Goal: Download file/media

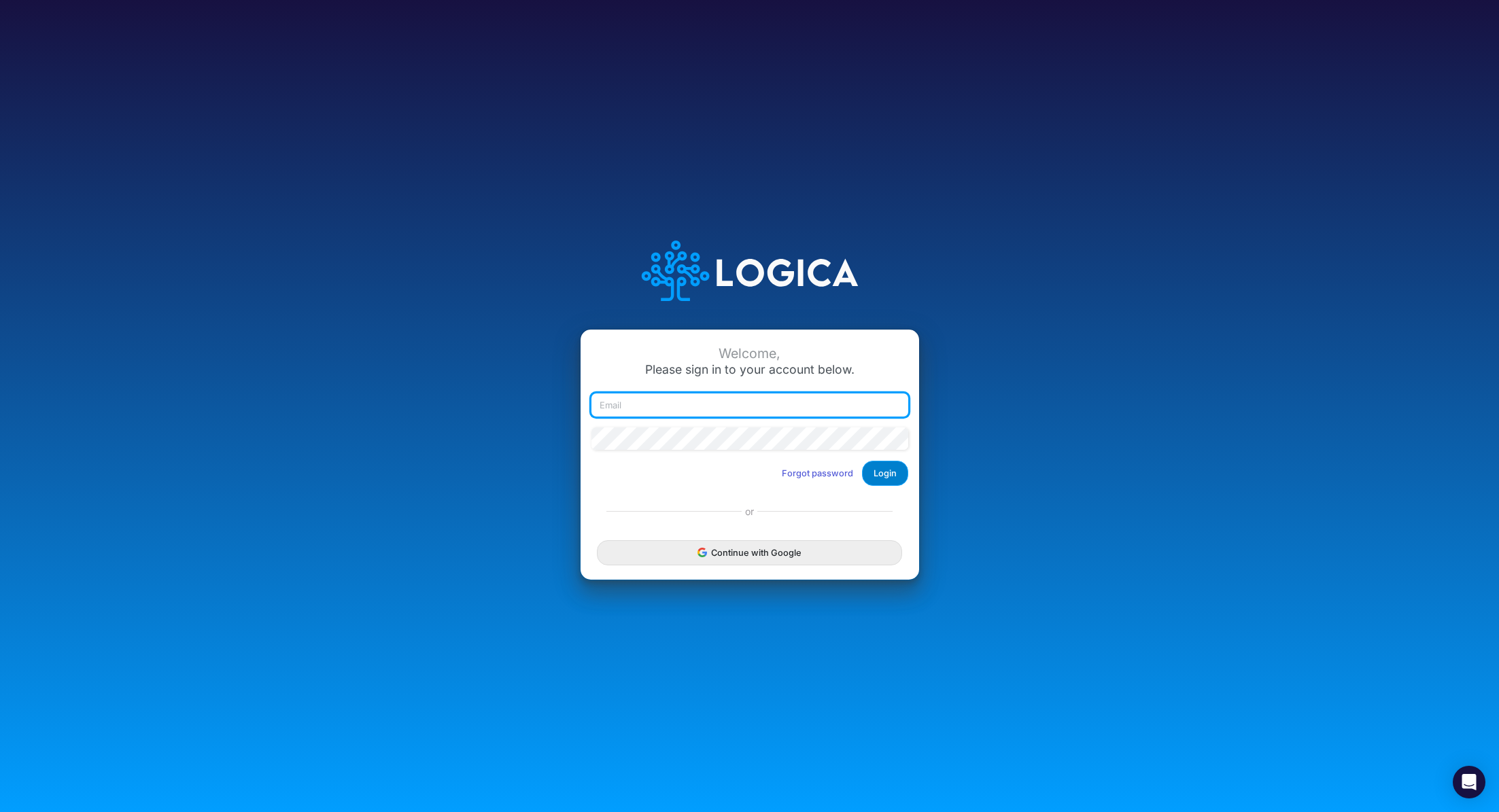
type input "renato.matsumoto@recargapay.com"
click at [880, 469] on button "Login" at bounding box center [885, 473] width 46 height 25
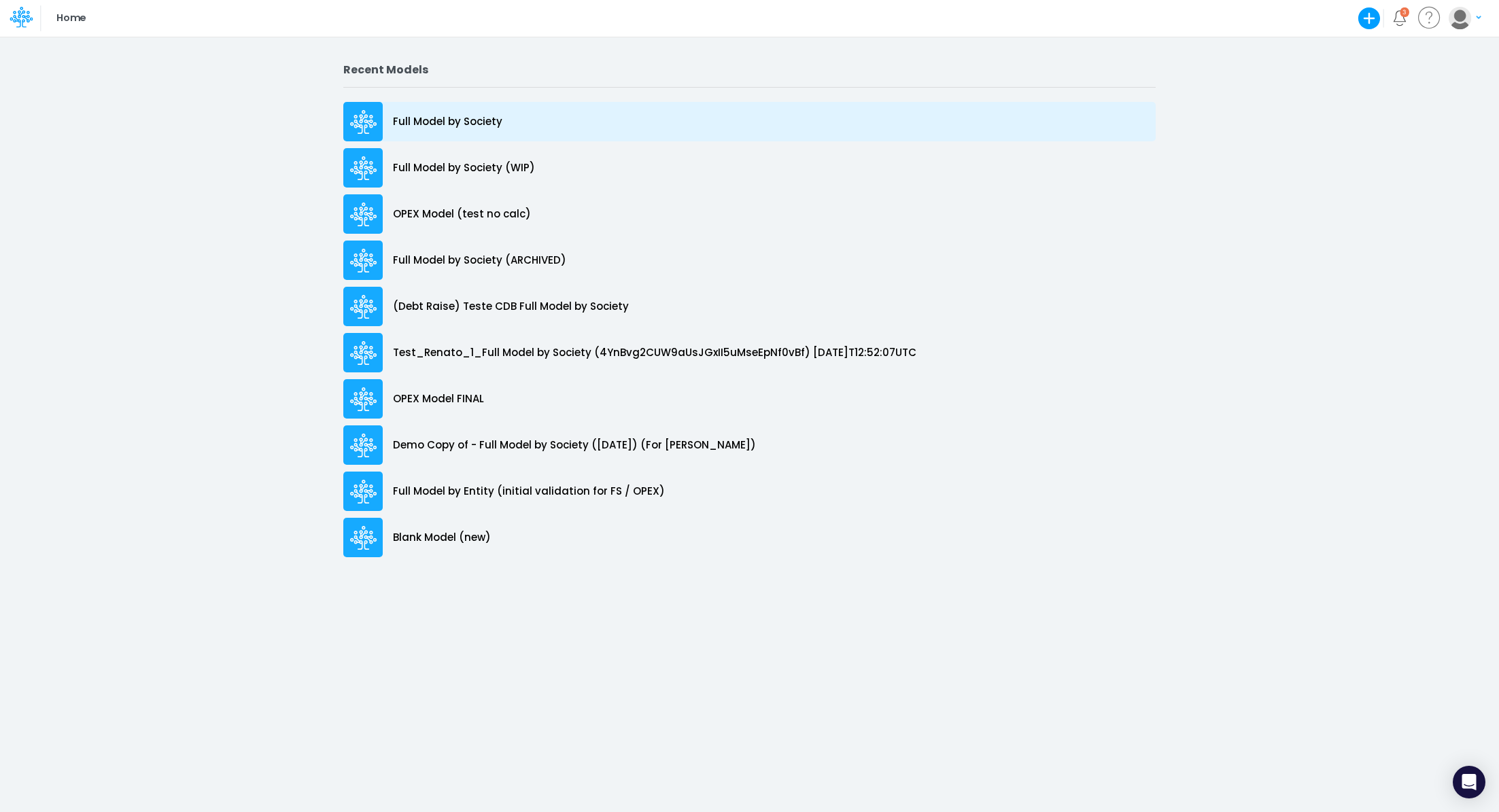
click at [462, 131] on div "Full Model by Society" at bounding box center [749, 122] width 812 height 39
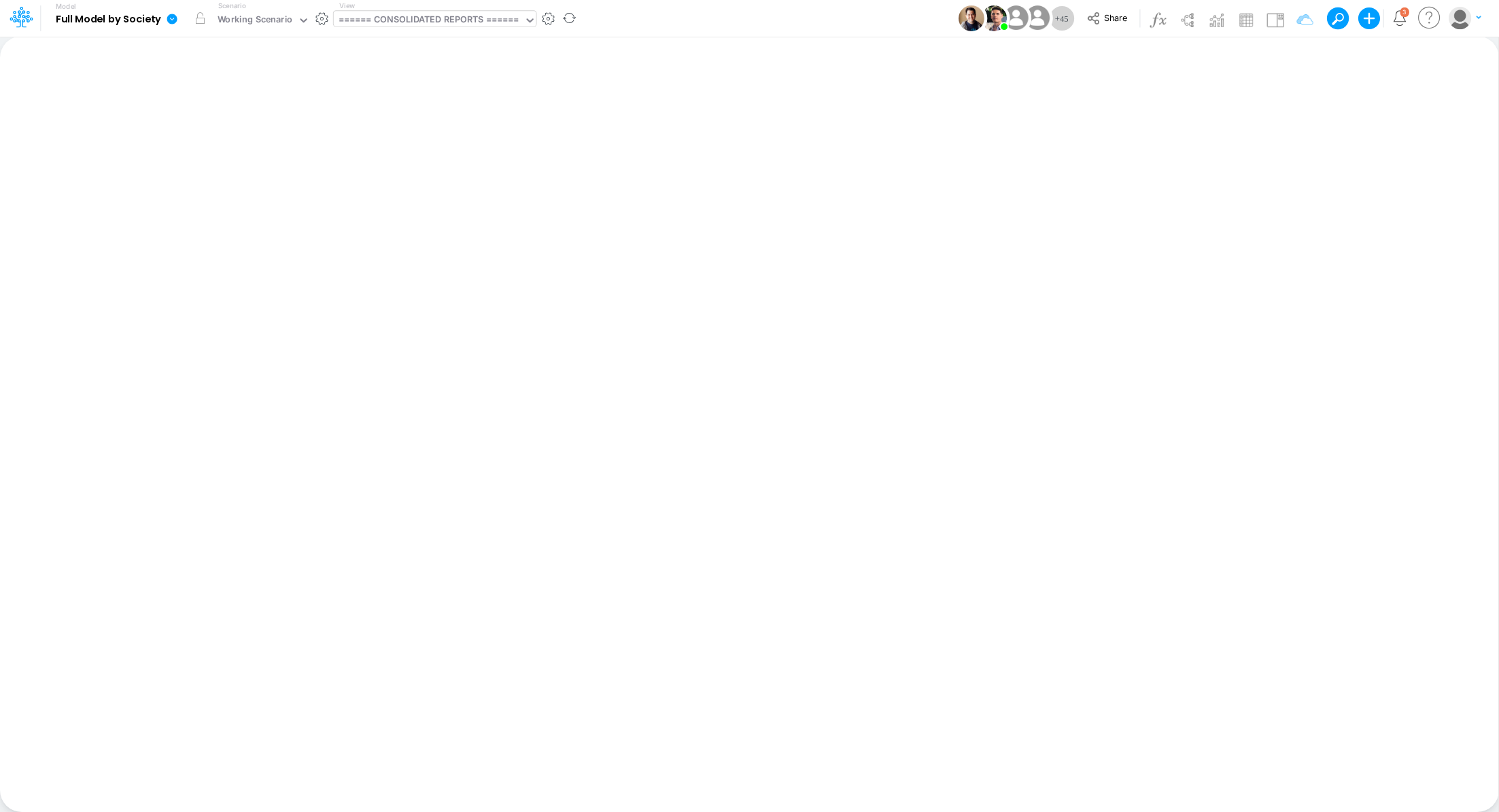
click at [423, 21] on div "====== CONSOLIDATED REPORTS ======" at bounding box center [429, 20] width 181 height 16
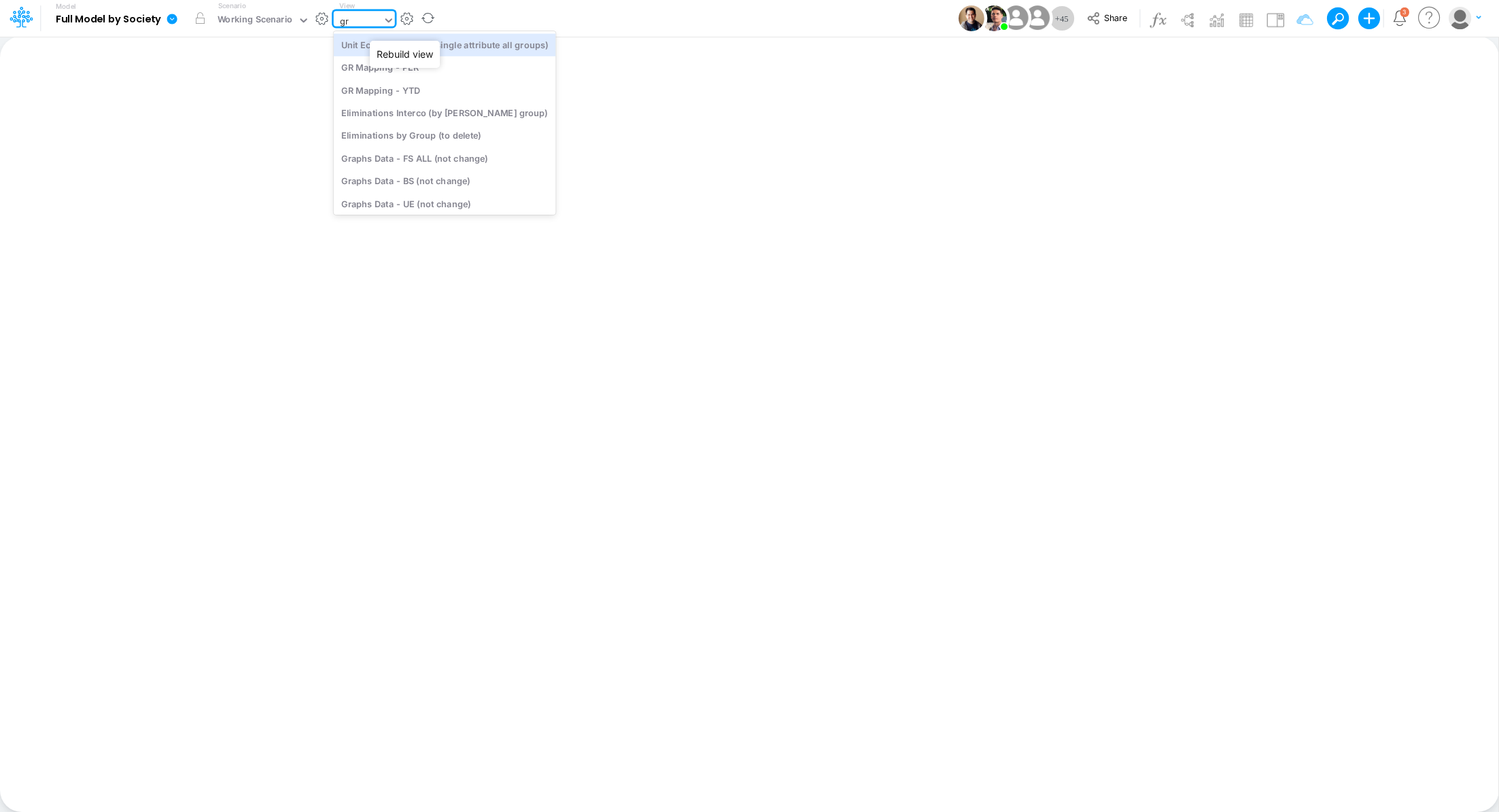
type input "gra"
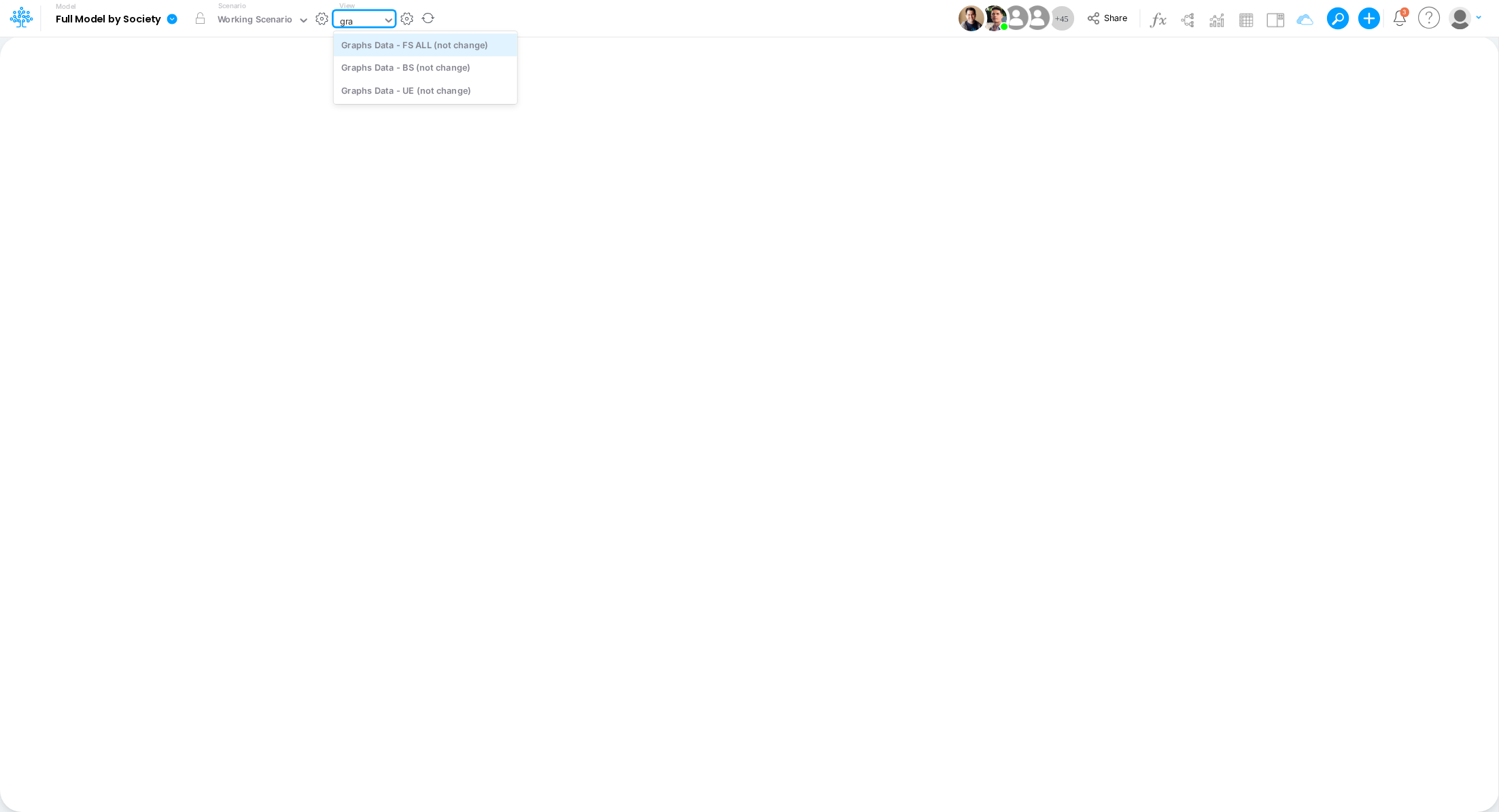
click at [444, 50] on div "Graphs Data - FS ALL (not change)" at bounding box center [425, 44] width 184 height 22
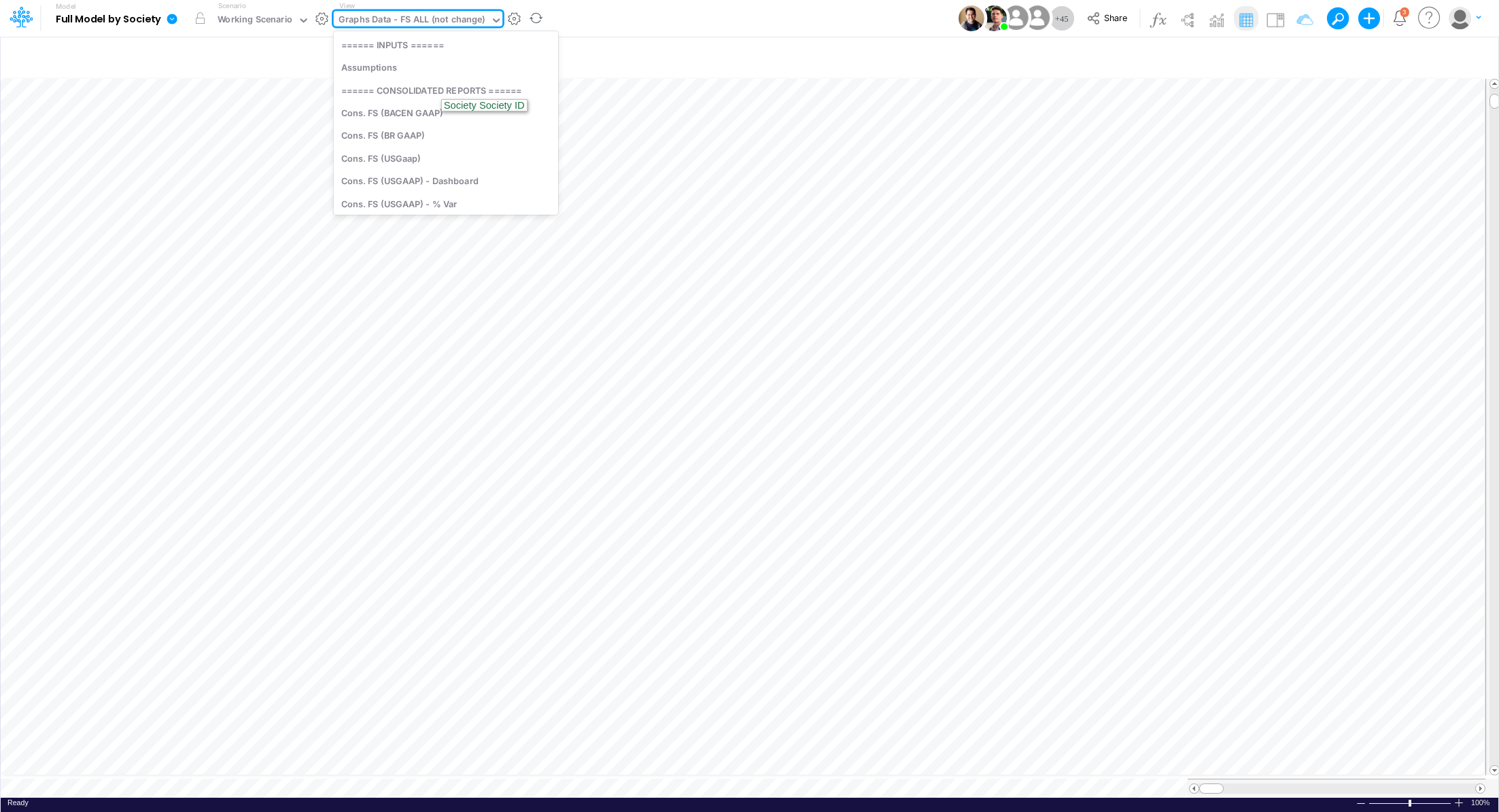
click at [416, 19] on div "Graphs Data - FS ALL (not change)" at bounding box center [412, 20] width 147 height 16
click at [173, 21] on icon at bounding box center [173, 19] width 10 height 10
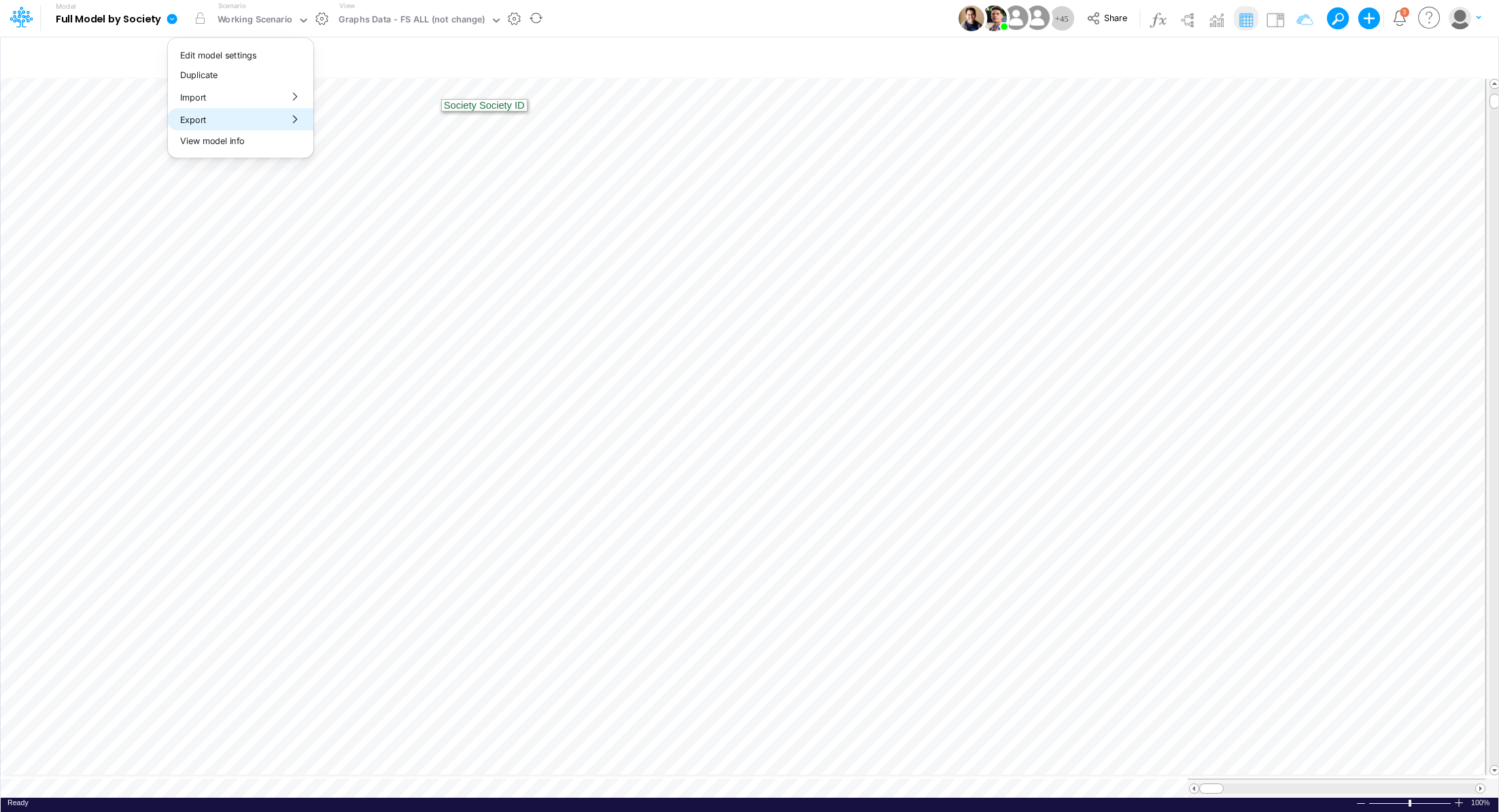
click at [233, 117] on button "Export" at bounding box center [241, 119] width 145 height 22
click at [379, 124] on button "Excel" at bounding box center [387, 127] width 145 height 21
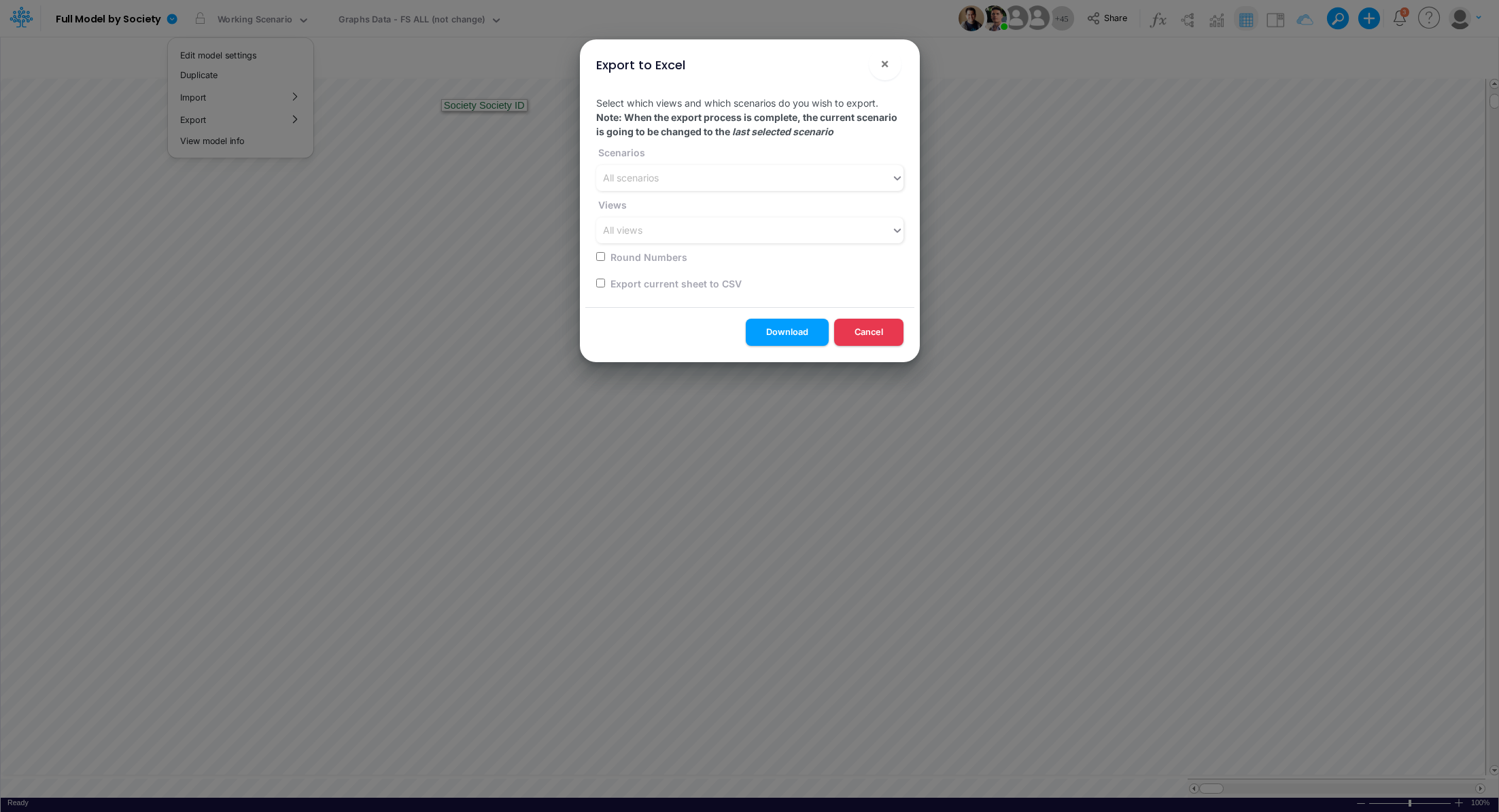
click at [597, 284] on input "checkbox" at bounding box center [600, 283] width 9 height 9
checkbox input "true"
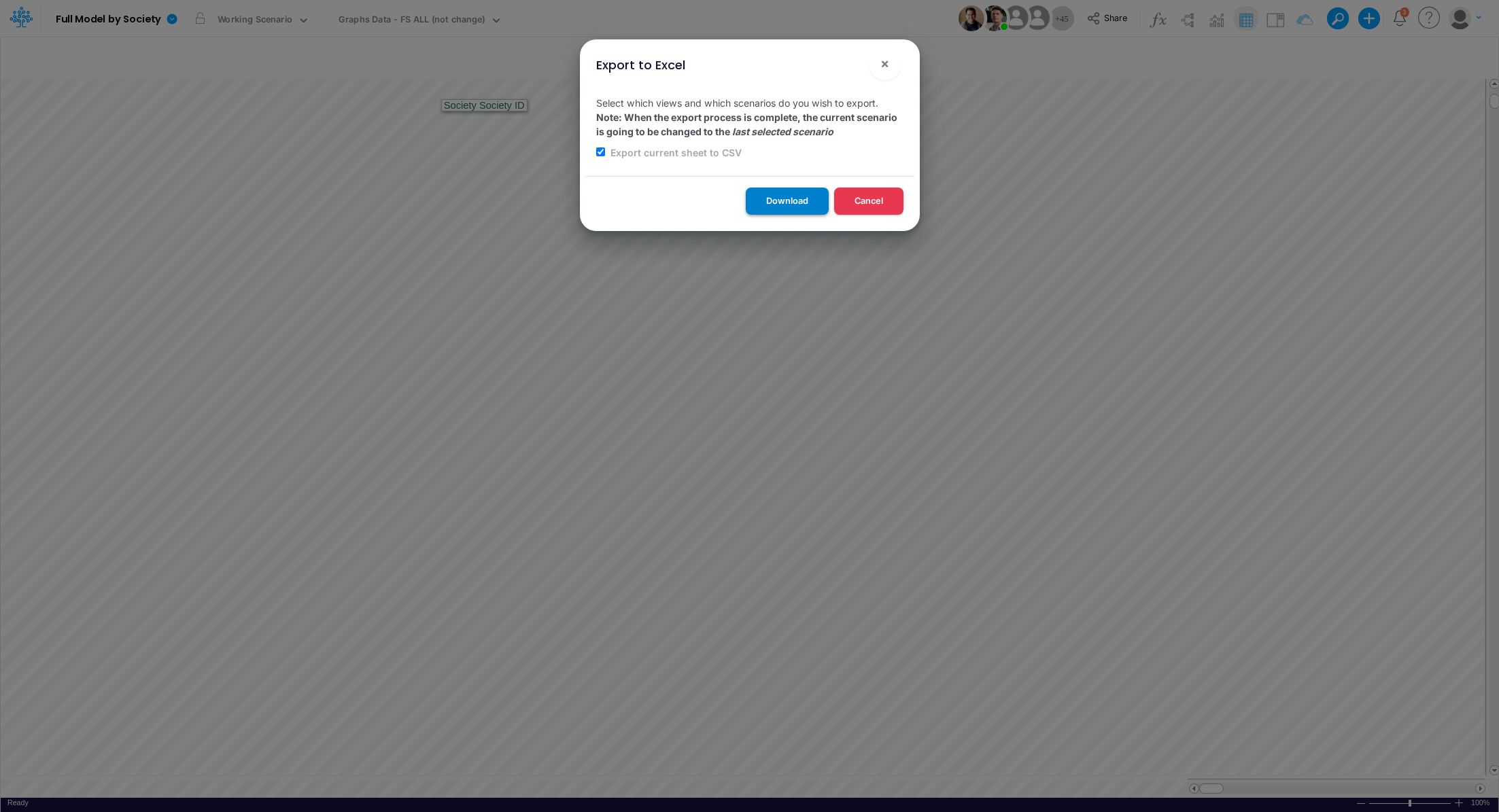
click at [763, 204] on button "Download" at bounding box center [787, 201] width 83 height 27
click at [446, 24] on div "Export to Excel × Select which views and which scenarios do you wish to export.…" at bounding box center [749, 406] width 1499 height 812
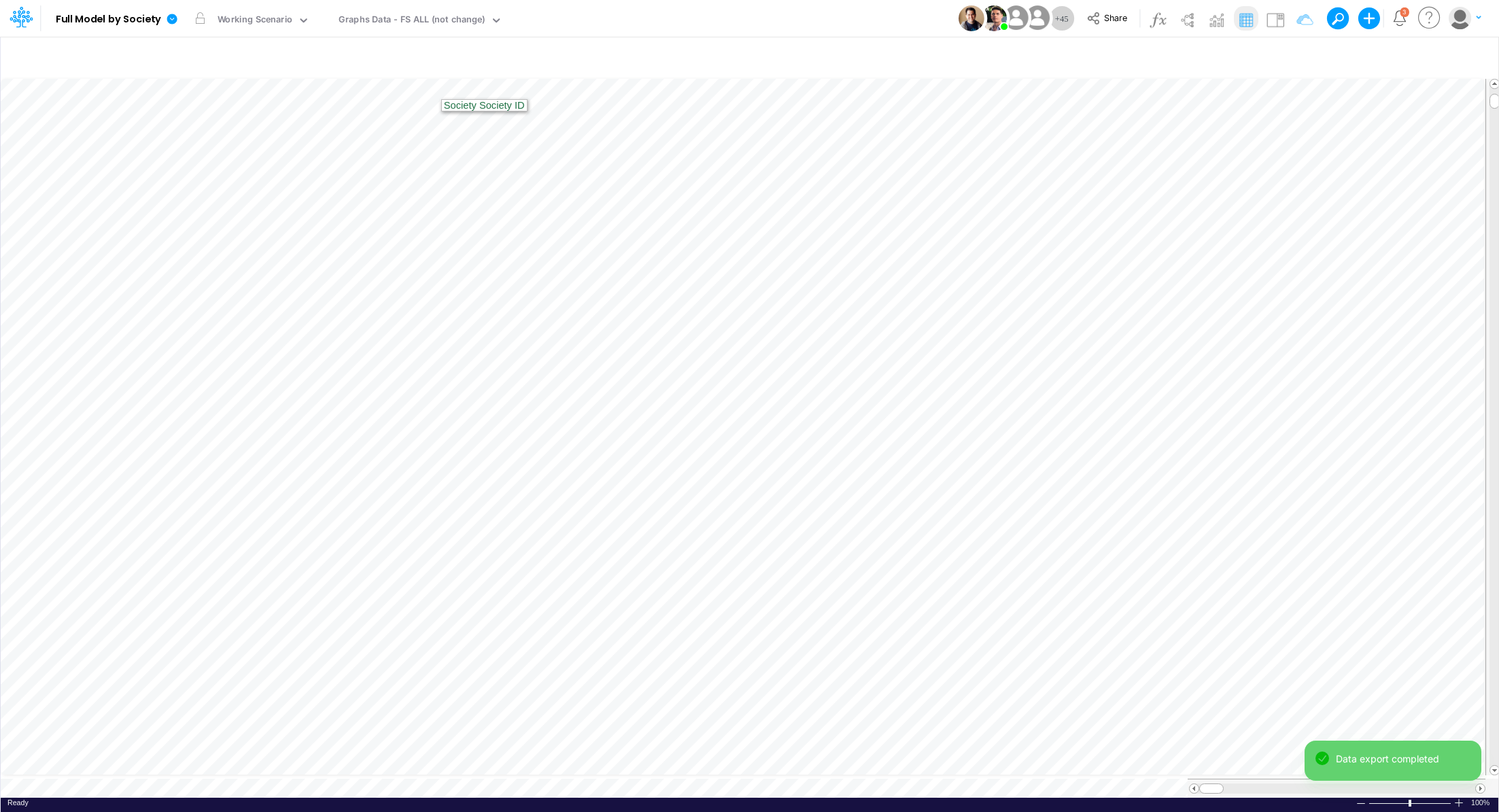
click at [446, 24] on div "Graphs Data - FS ALL (not change)" at bounding box center [412, 20] width 147 height 16
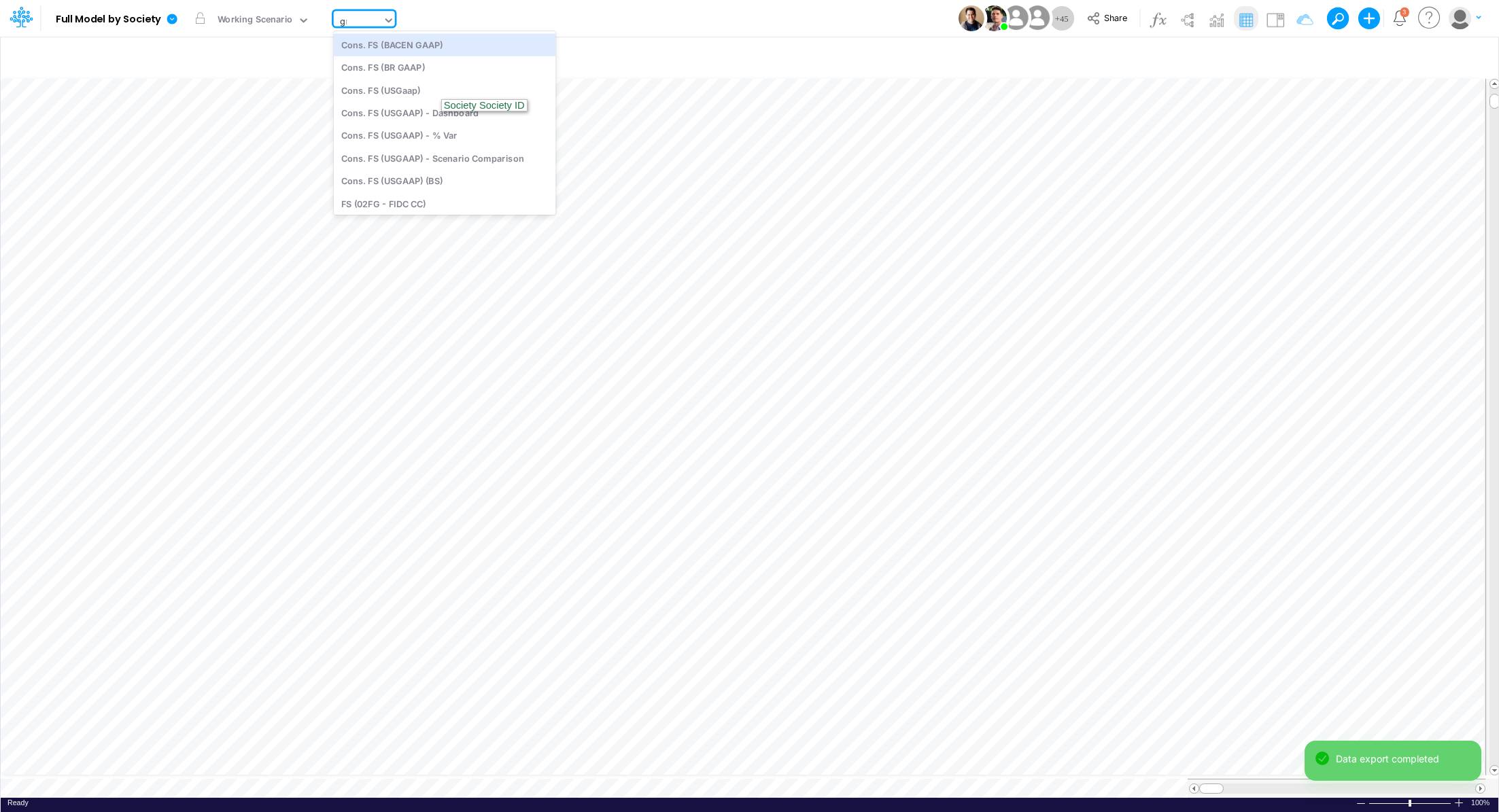
type input "gra"
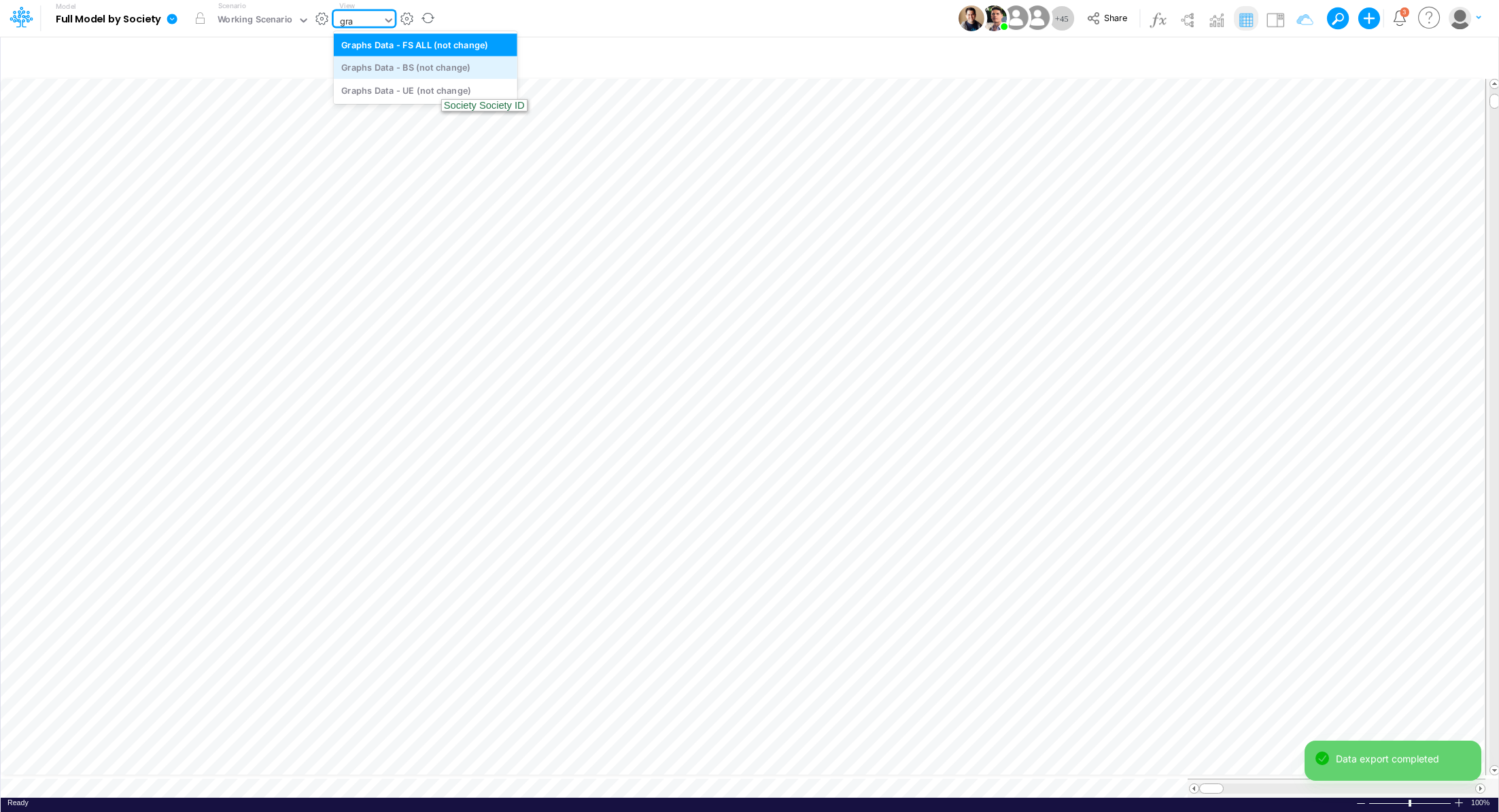
click at [434, 76] on div "Graphs Data - BS (not change)" at bounding box center [425, 67] width 184 height 22
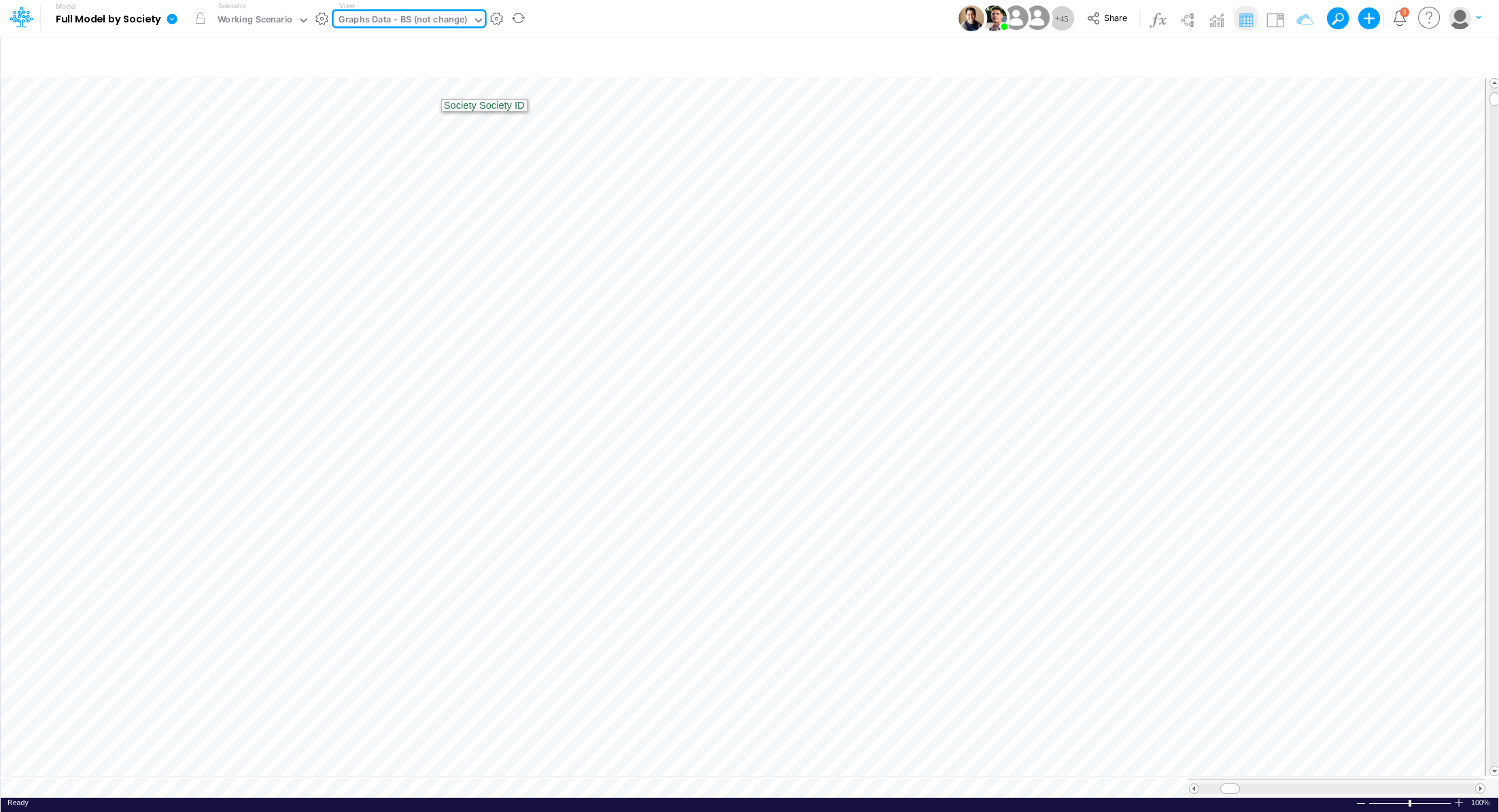
click at [172, 22] on icon at bounding box center [173, 19] width 10 height 10
click at [223, 112] on button "Export" at bounding box center [241, 119] width 145 height 22
click at [341, 131] on button "Excel" at bounding box center [387, 127] width 145 height 21
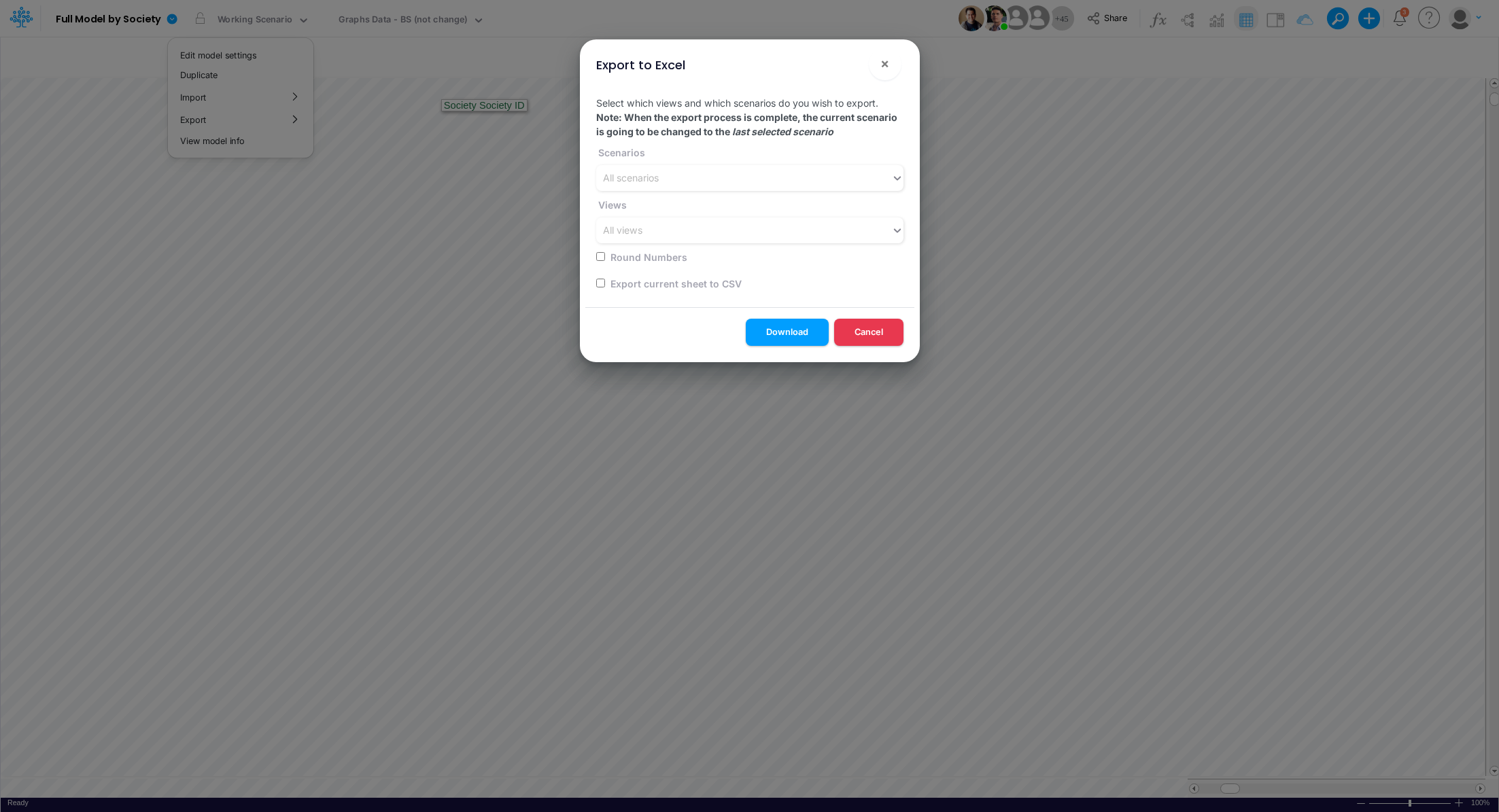
click at [602, 284] on input "checkbox" at bounding box center [600, 283] width 9 height 9
checkbox input "true"
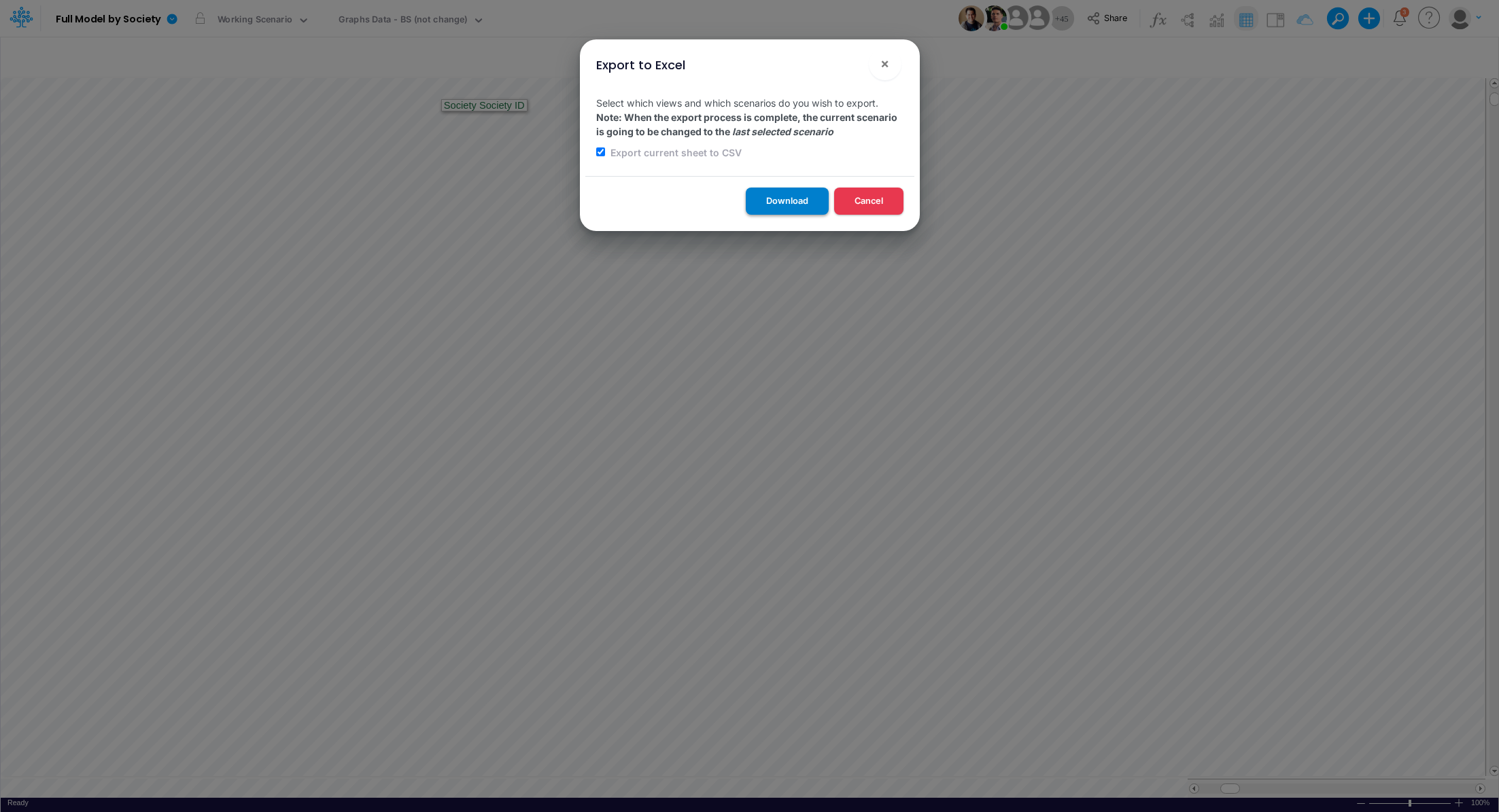
click at [774, 210] on button "Download" at bounding box center [787, 201] width 83 height 27
click at [436, 26] on div "Export to Excel × Select which views and which scenarios do you wish to export.…" at bounding box center [749, 406] width 1499 height 812
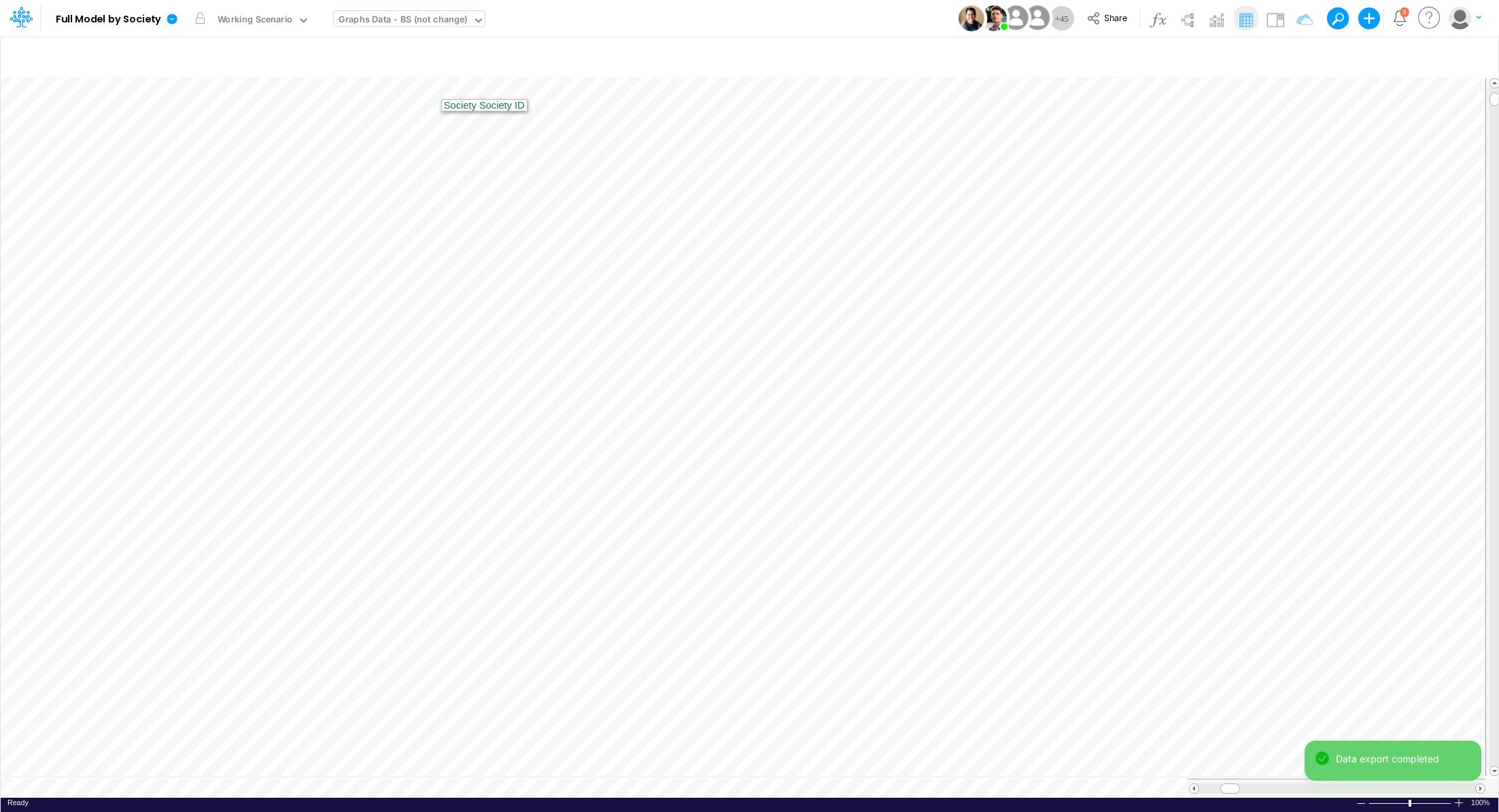
click at [421, 24] on div "Graphs Data - BS (not change)" at bounding box center [403, 20] width 129 height 16
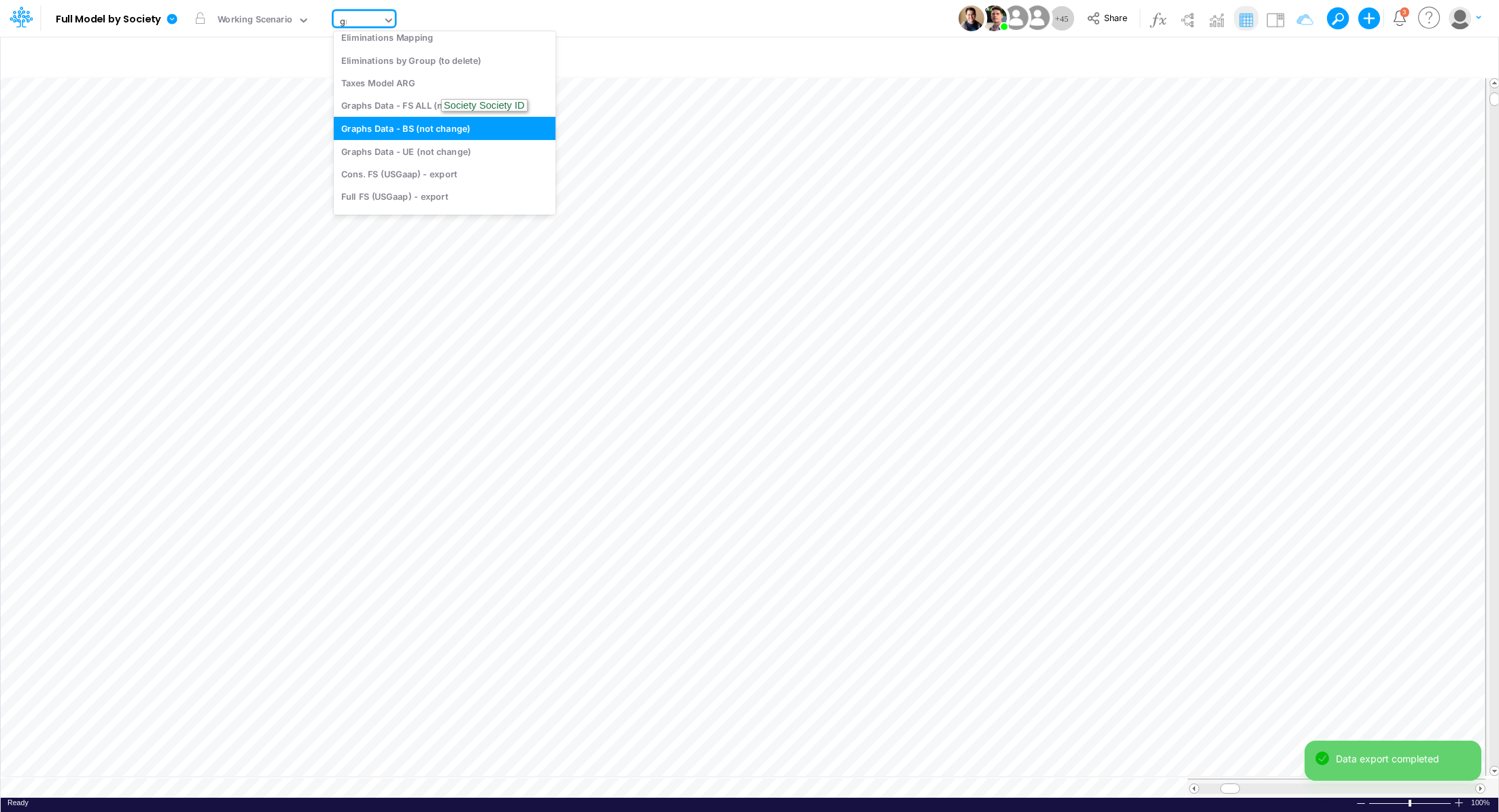
scroll to position [3, 0]
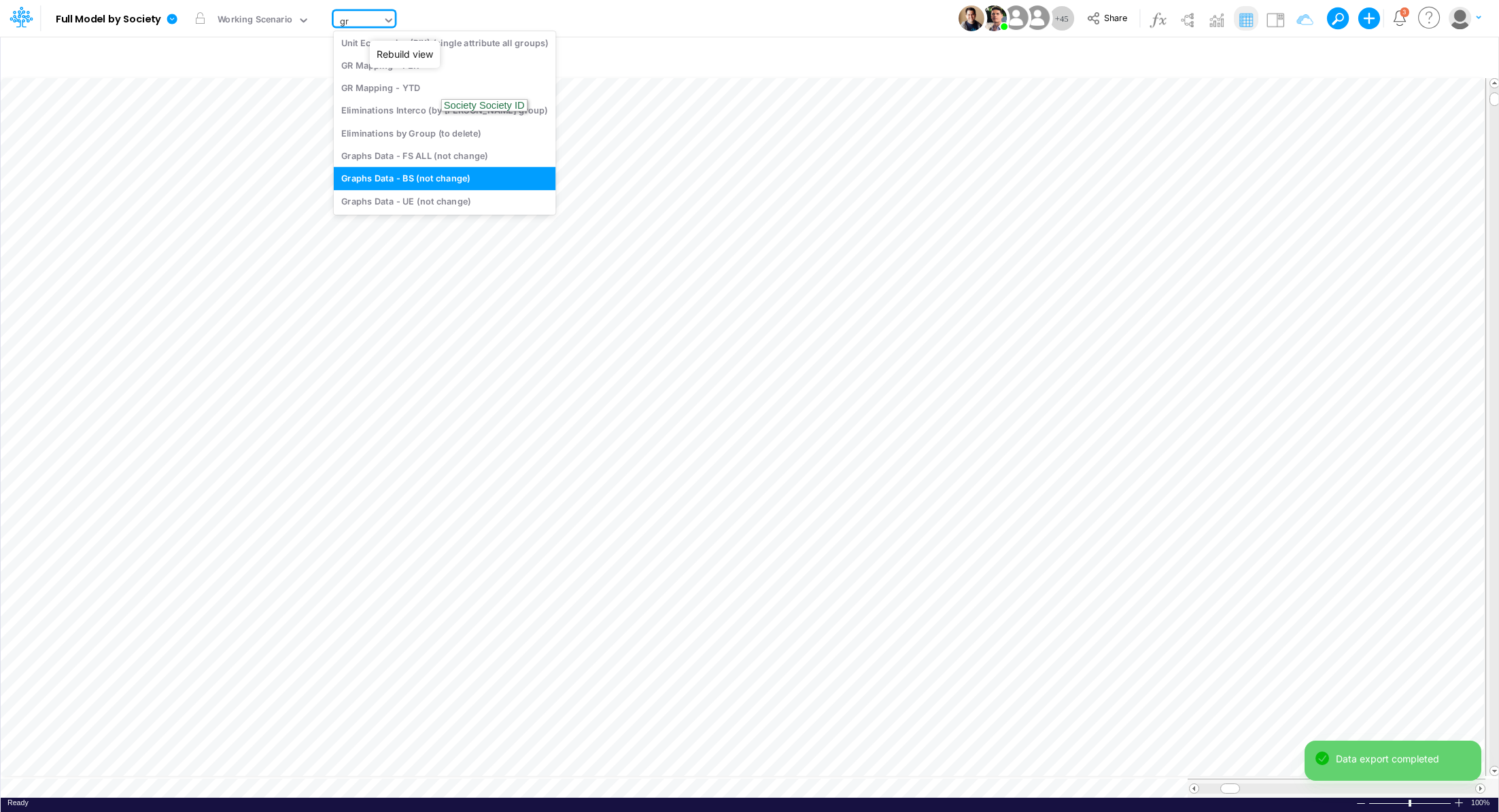
type input "gra"
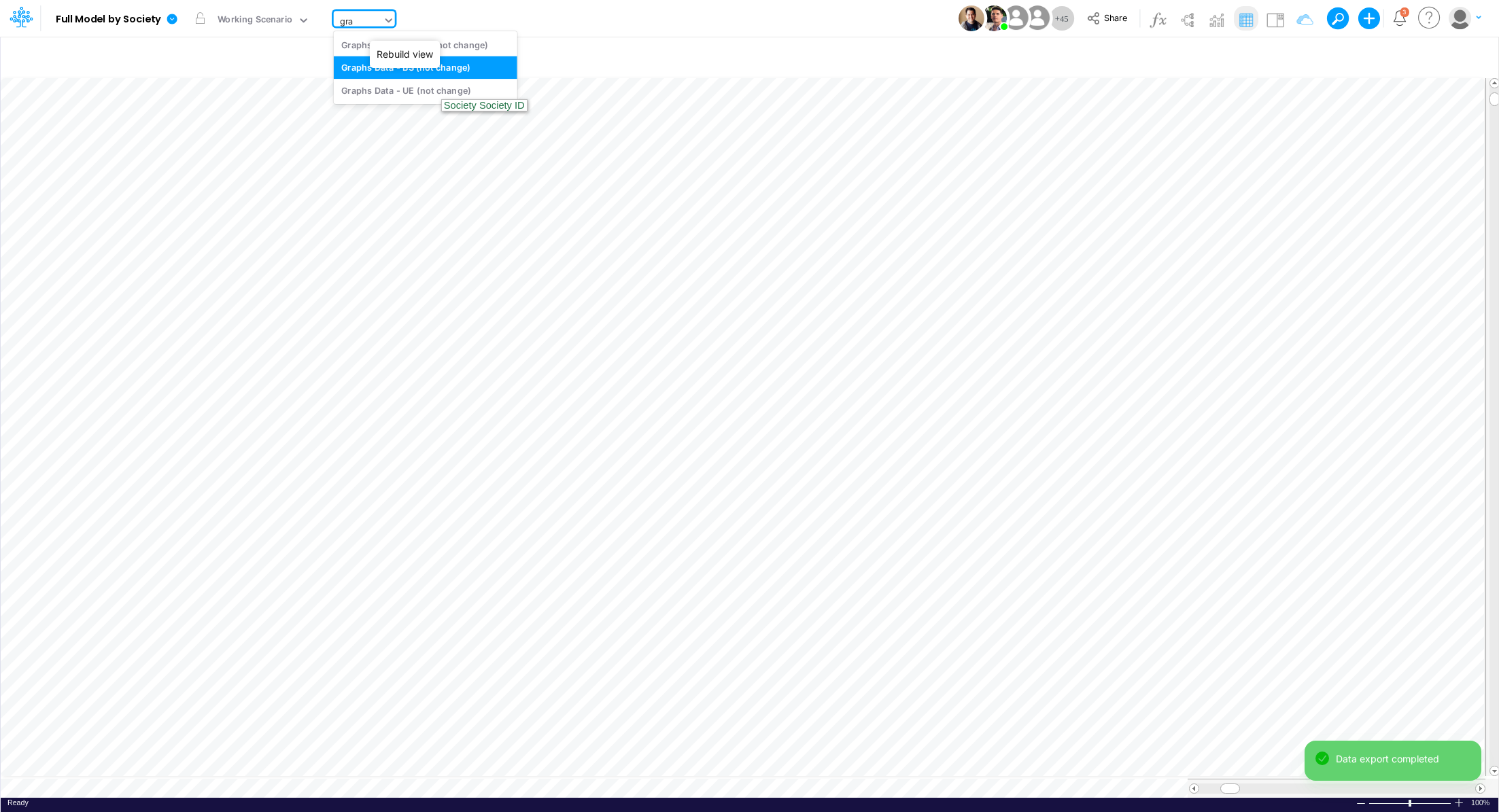
scroll to position [0, 0]
click at [436, 88] on div "Graphs Data - UE (not change)" at bounding box center [425, 90] width 184 height 22
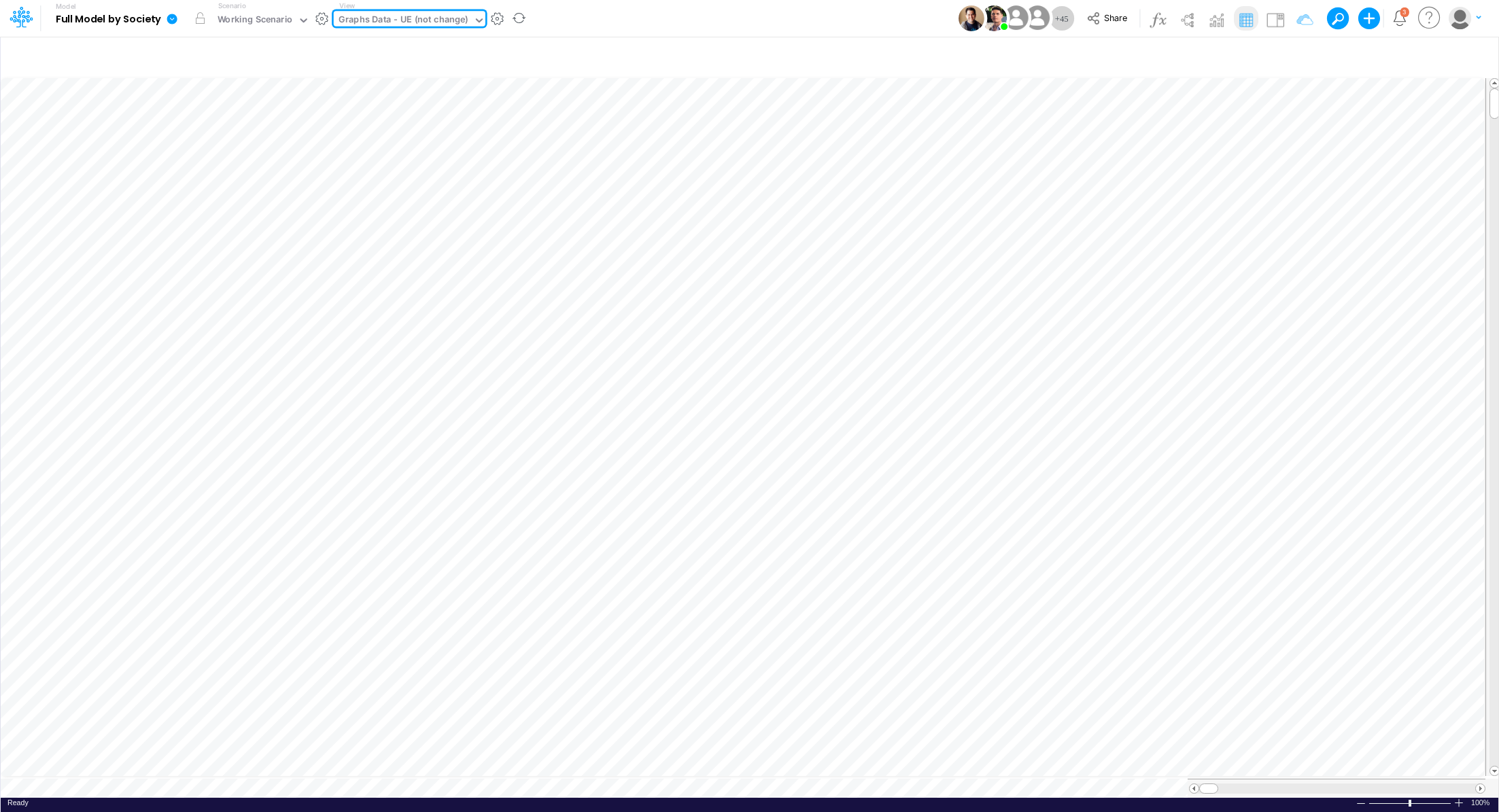
click at [175, 20] on icon at bounding box center [173, 19] width 10 height 10
click at [229, 121] on button "Export" at bounding box center [241, 119] width 145 height 22
click at [385, 127] on button "Excel" at bounding box center [387, 127] width 145 height 21
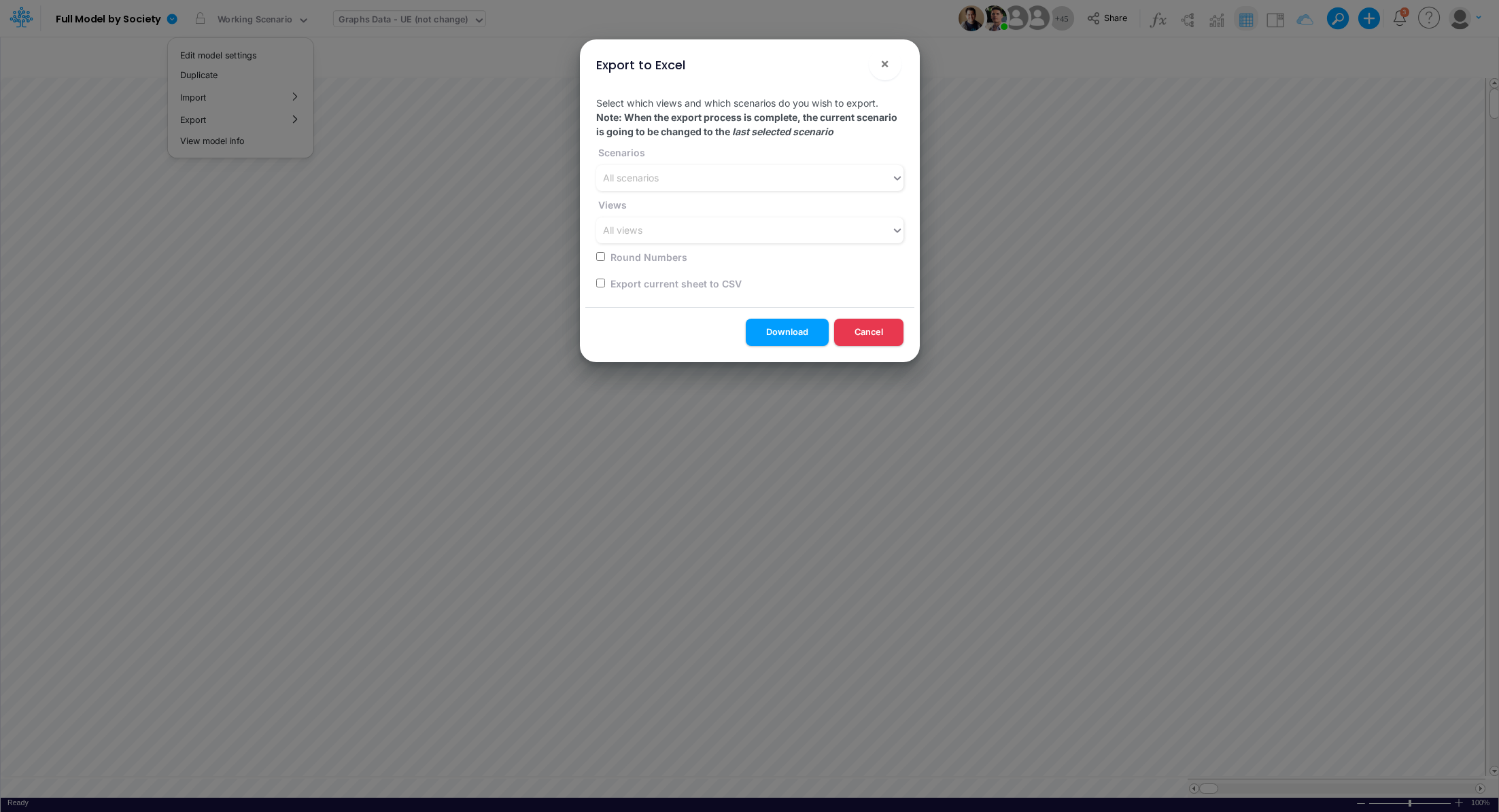
click at [597, 284] on input "checkbox" at bounding box center [600, 283] width 9 height 9
checkbox input "true"
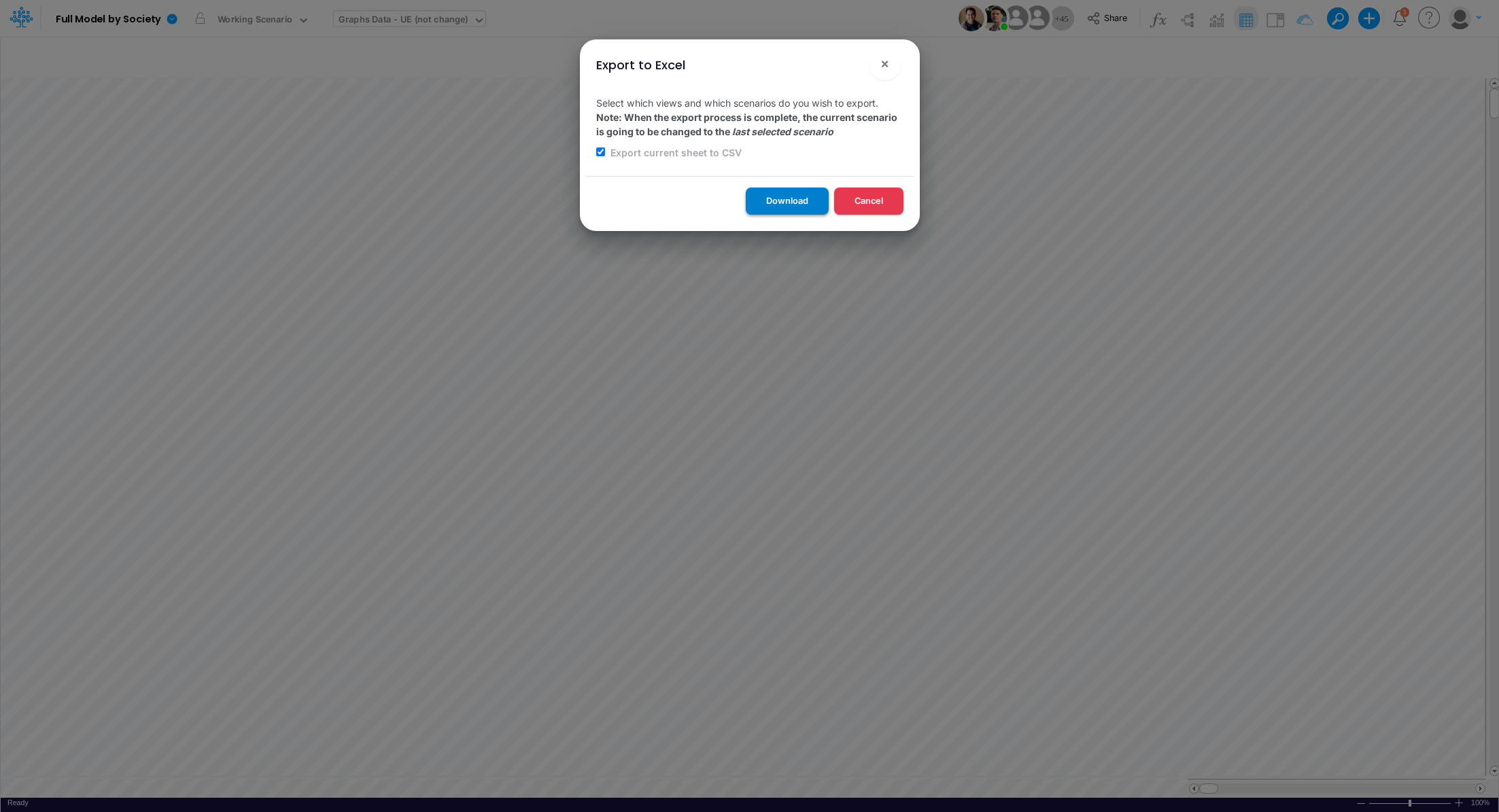
click at [770, 197] on button "Download" at bounding box center [787, 201] width 83 height 27
click at [406, 21] on div "Export to Excel × Select which views and which scenarios do you wish to export.…" at bounding box center [749, 406] width 1499 height 812
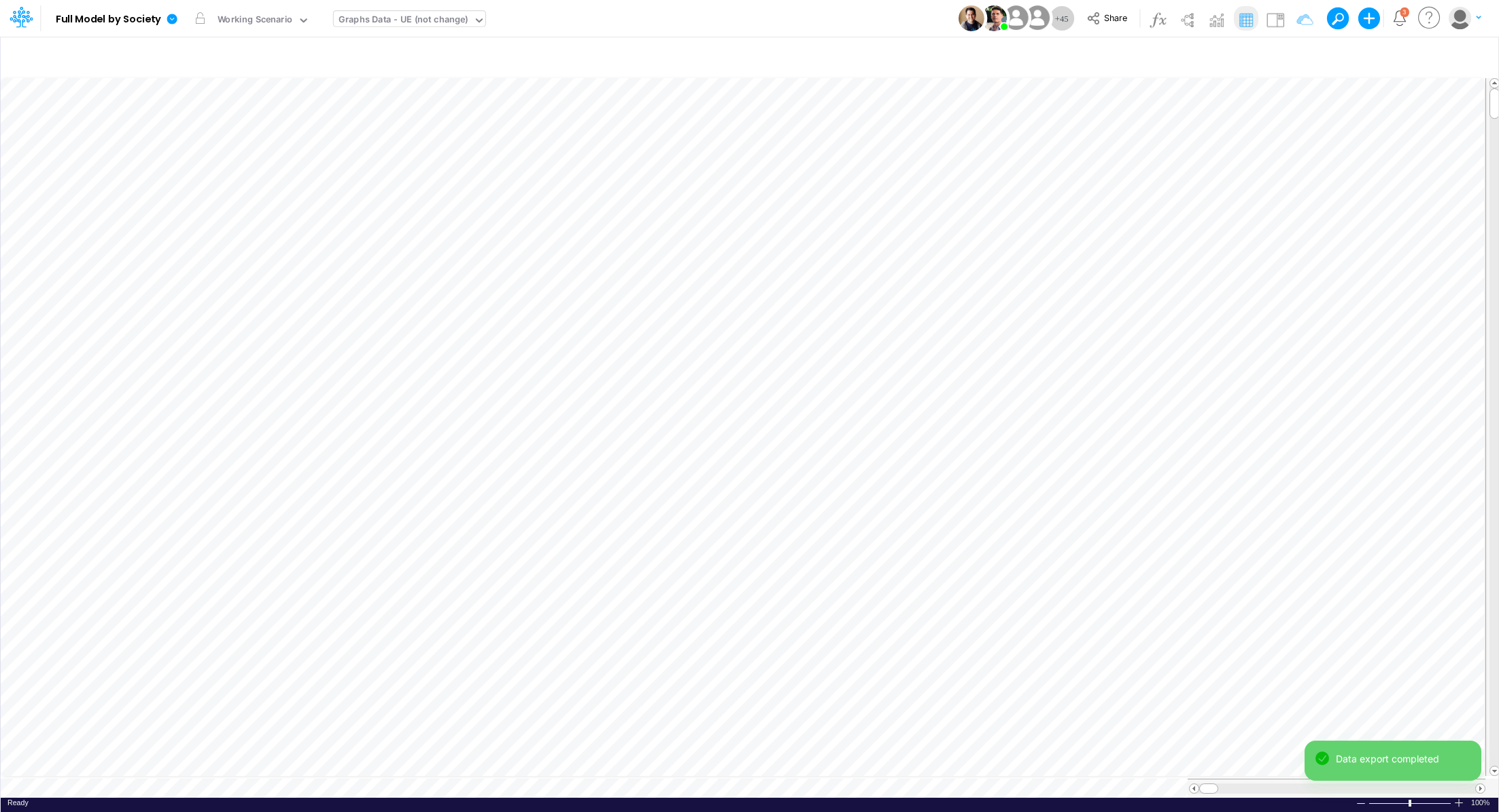
click at [406, 21] on div "Graphs Data - UE (not change)" at bounding box center [403, 20] width 130 height 16
type input "dc de"
click at [388, 45] on div "DC Deep dive" at bounding box center [425, 44] width 184 height 22
click at [171, 19] on icon at bounding box center [172, 19] width 13 height 13
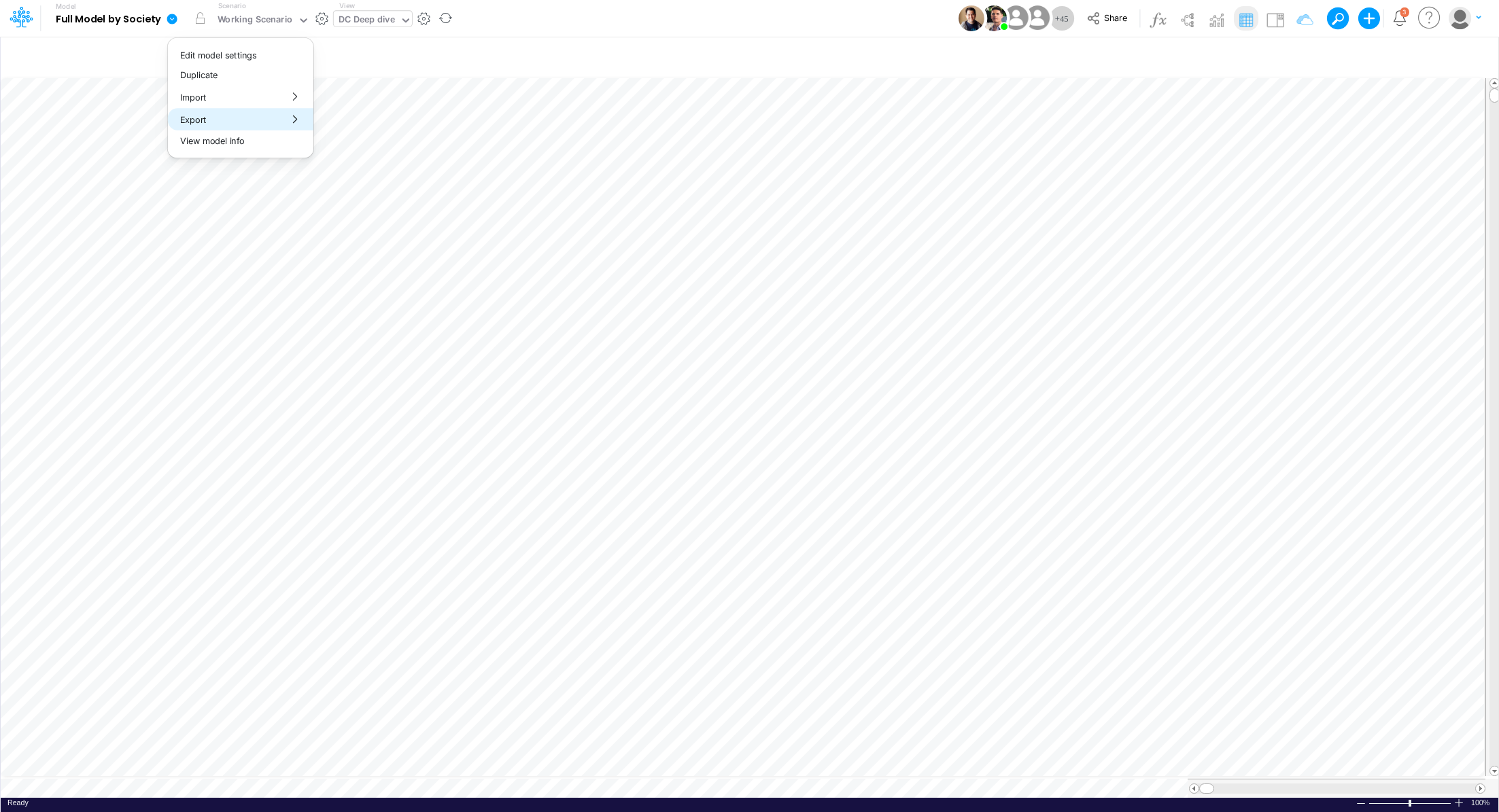
click at [210, 116] on button "Export" at bounding box center [241, 119] width 145 height 22
click at [330, 130] on button "Excel" at bounding box center [387, 127] width 145 height 21
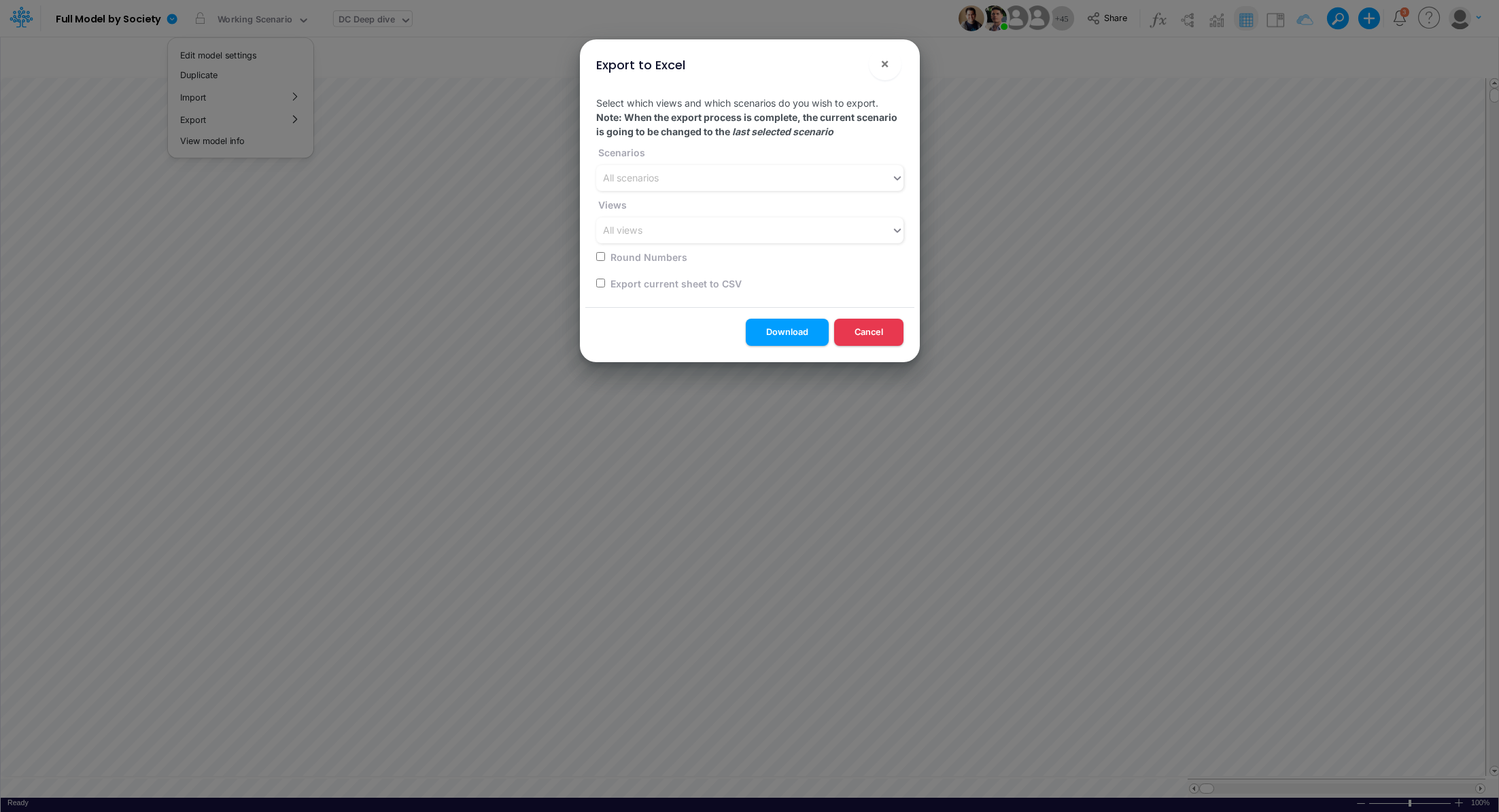
click at [599, 282] on input "checkbox" at bounding box center [600, 283] width 9 height 9
checkbox input "true"
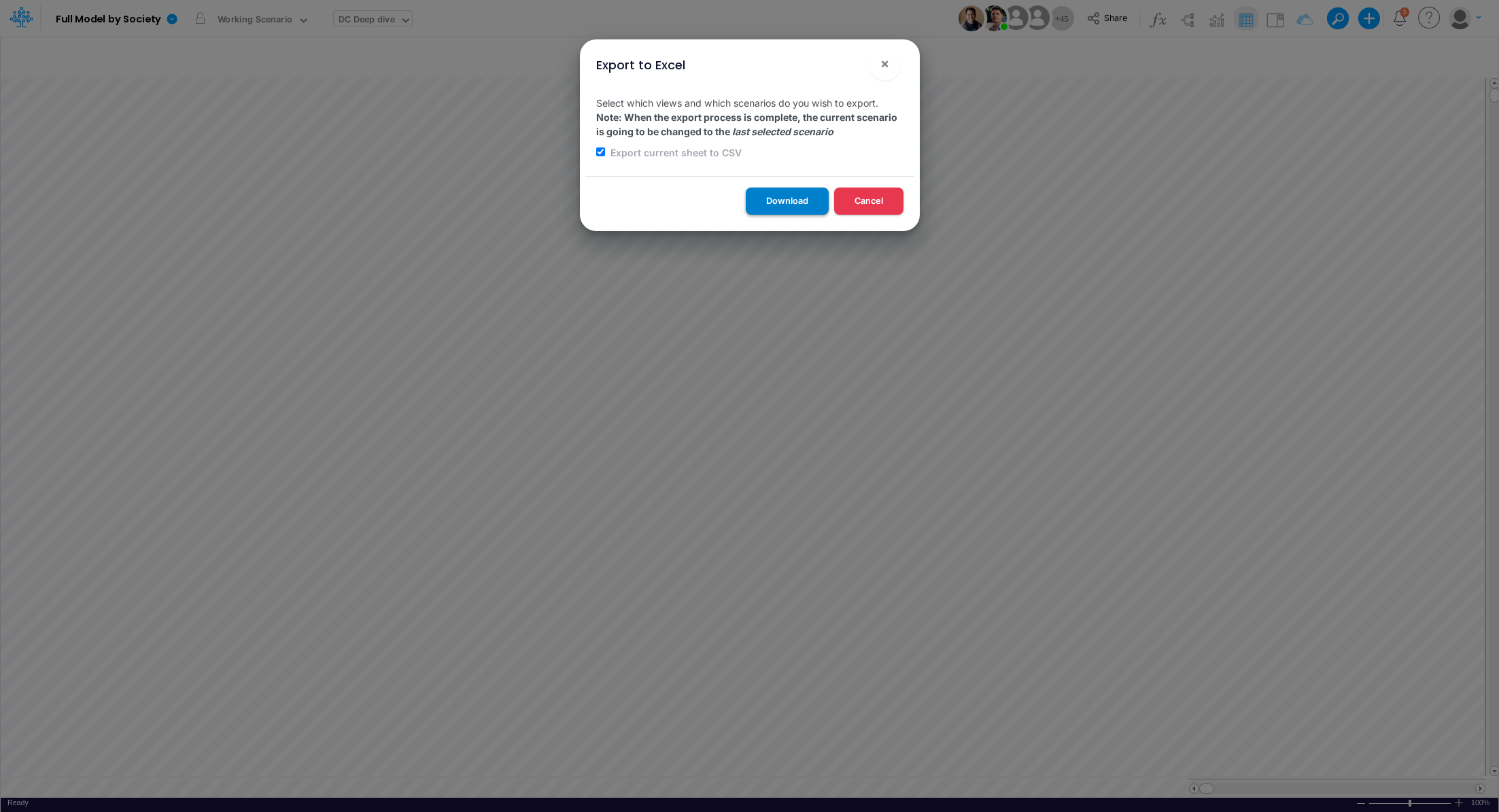
click at [779, 204] on button "Download" at bounding box center [787, 201] width 83 height 27
click at [372, 19] on div "Export to Excel × Select which views and which scenarios do you wish to export.…" at bounding box center [749, 406] width 1499 height 812
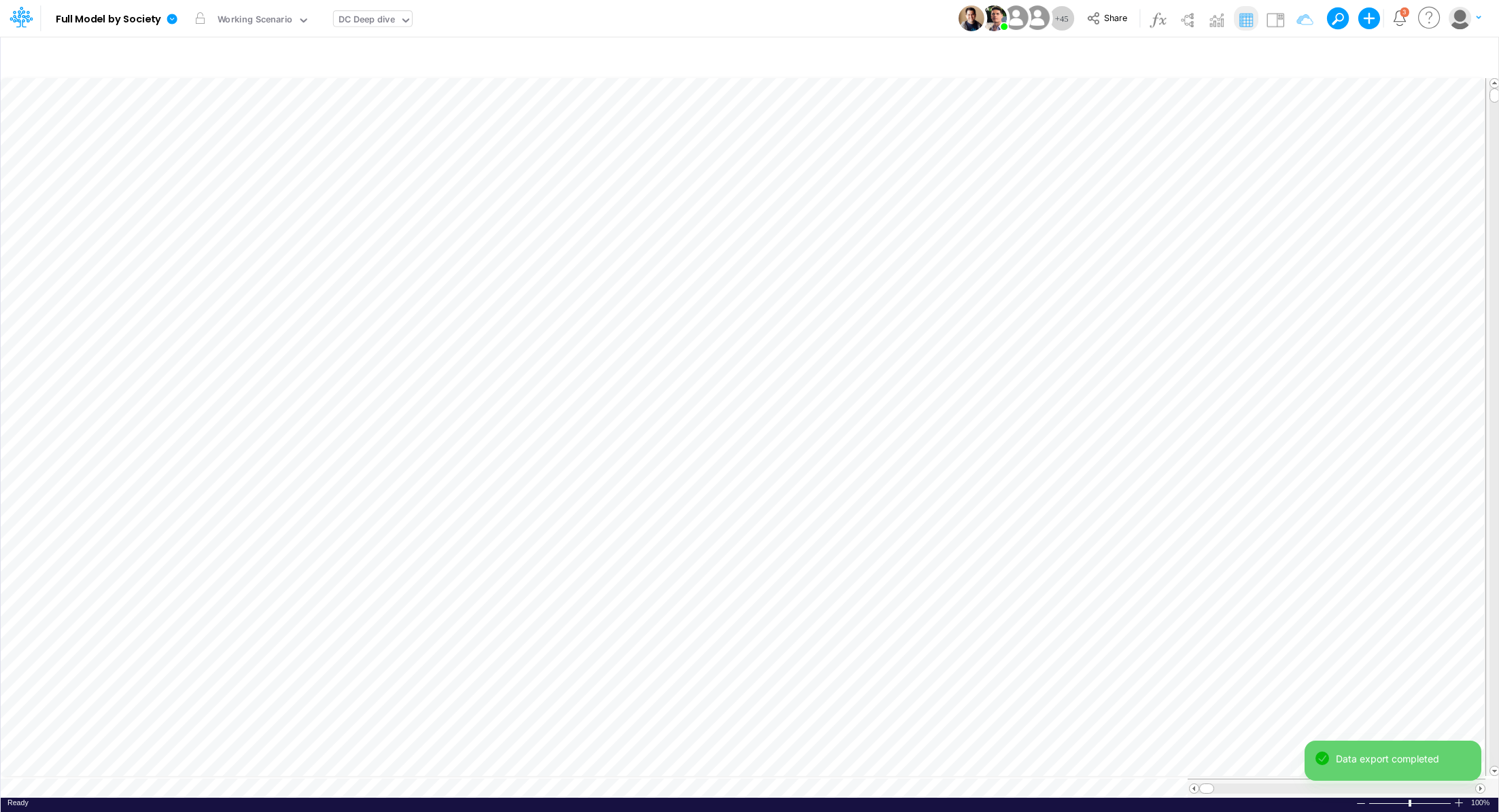
click at [370, 22] on div "DC Deep dive" at bounding box center [367, 20] width 56 height 16
type input "bs"
click at [423, 128] on div "BS Details Consolidated (USGaap)" at bounding box center [425, 133] width 184 height 22
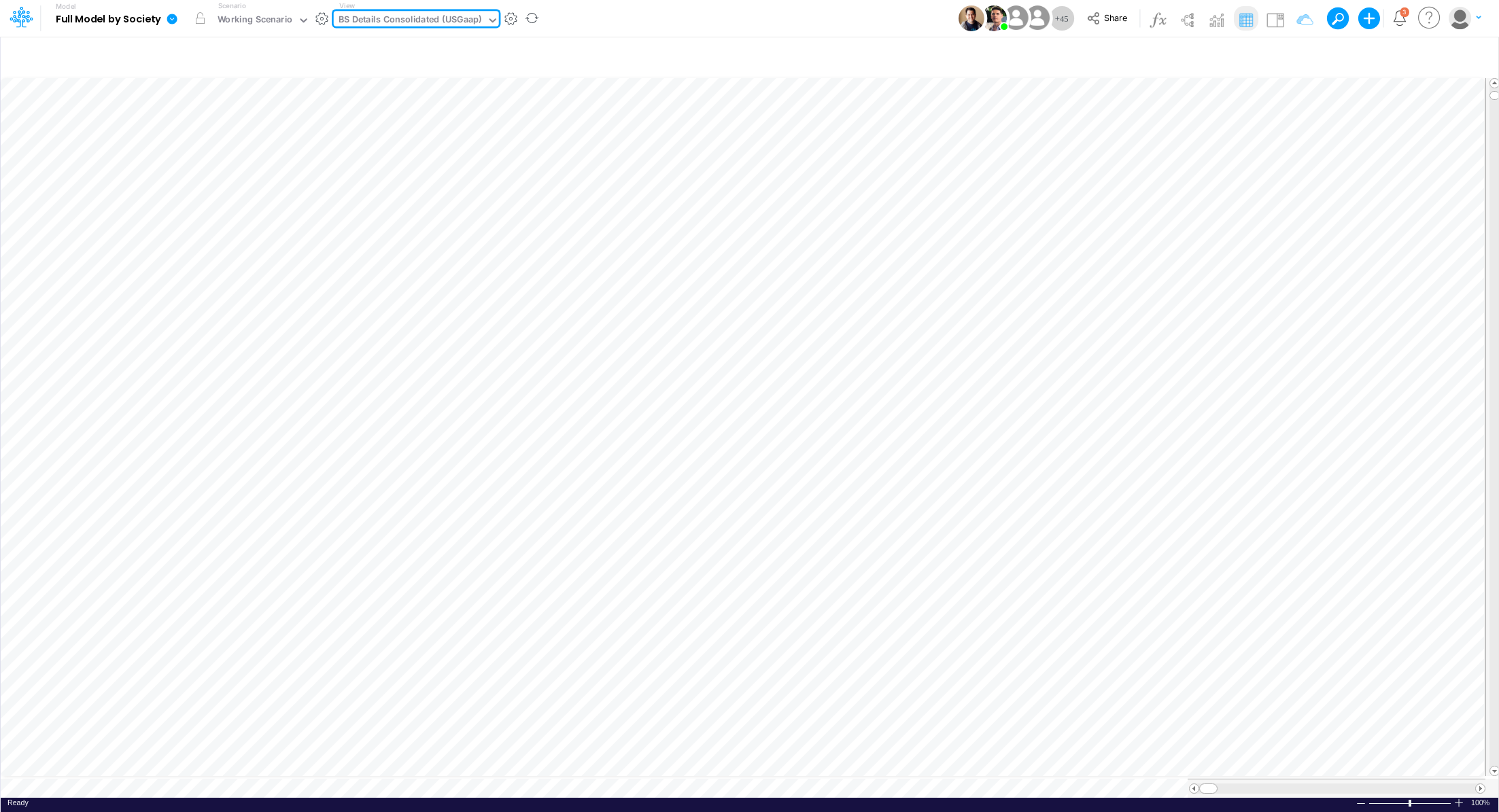
click at [173, 16] on icon at bounding box center [173, 19] width 10 height 10
click at [214, 117] on button "Export" at bounding box center [241, 119] width 145 height 22
click at [357, 130] on button "Excel" at bounding box center [387, 127] width 145 height 21
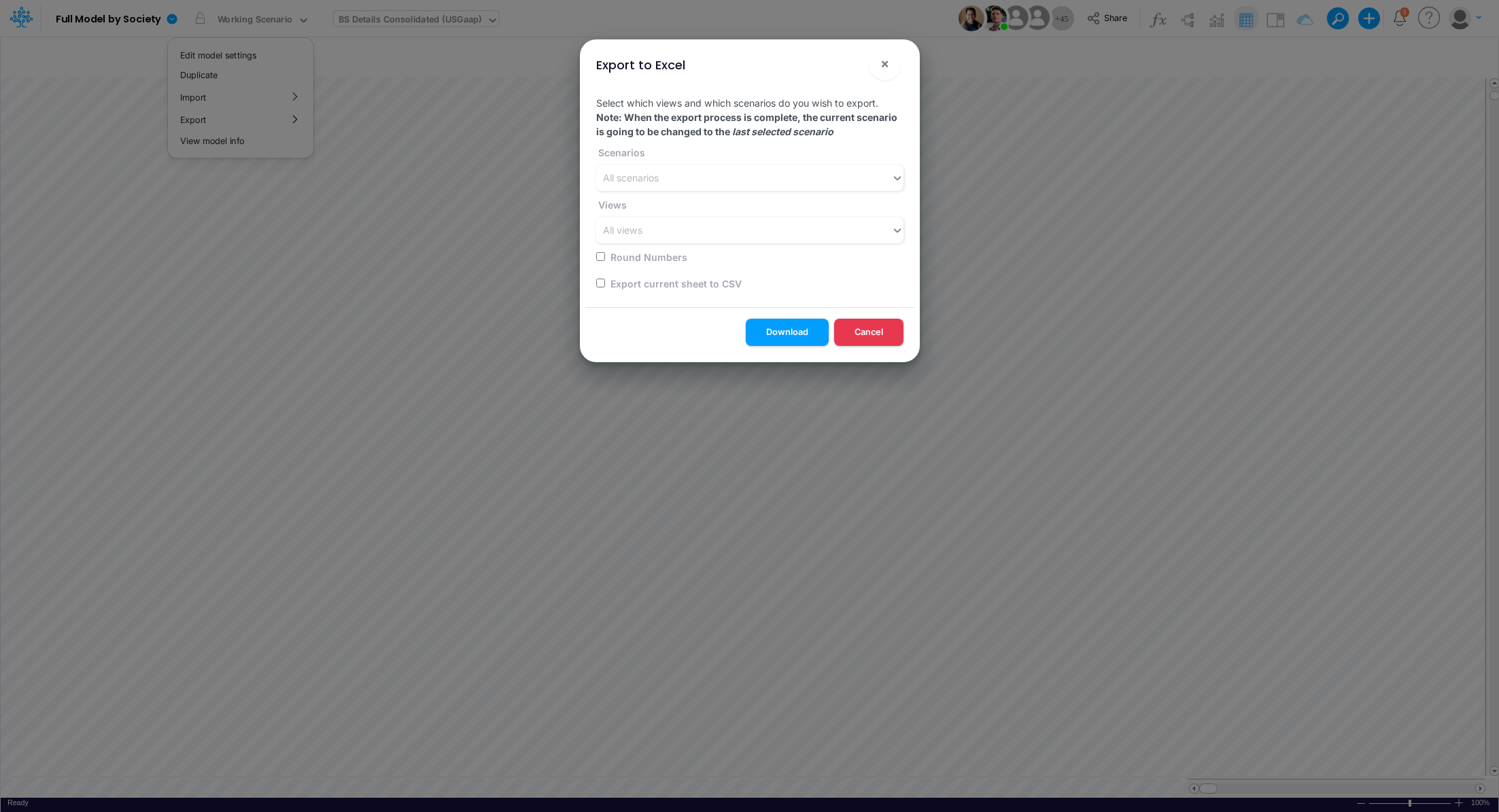
click at [657, 284] on label "Export current sheet to CSV" at bounding box center [675, 283] width 133 height 14
click at [602, 286] on input "checkbox" at bounding box center [600, 283] width 9 height 9
checkbox input "true"
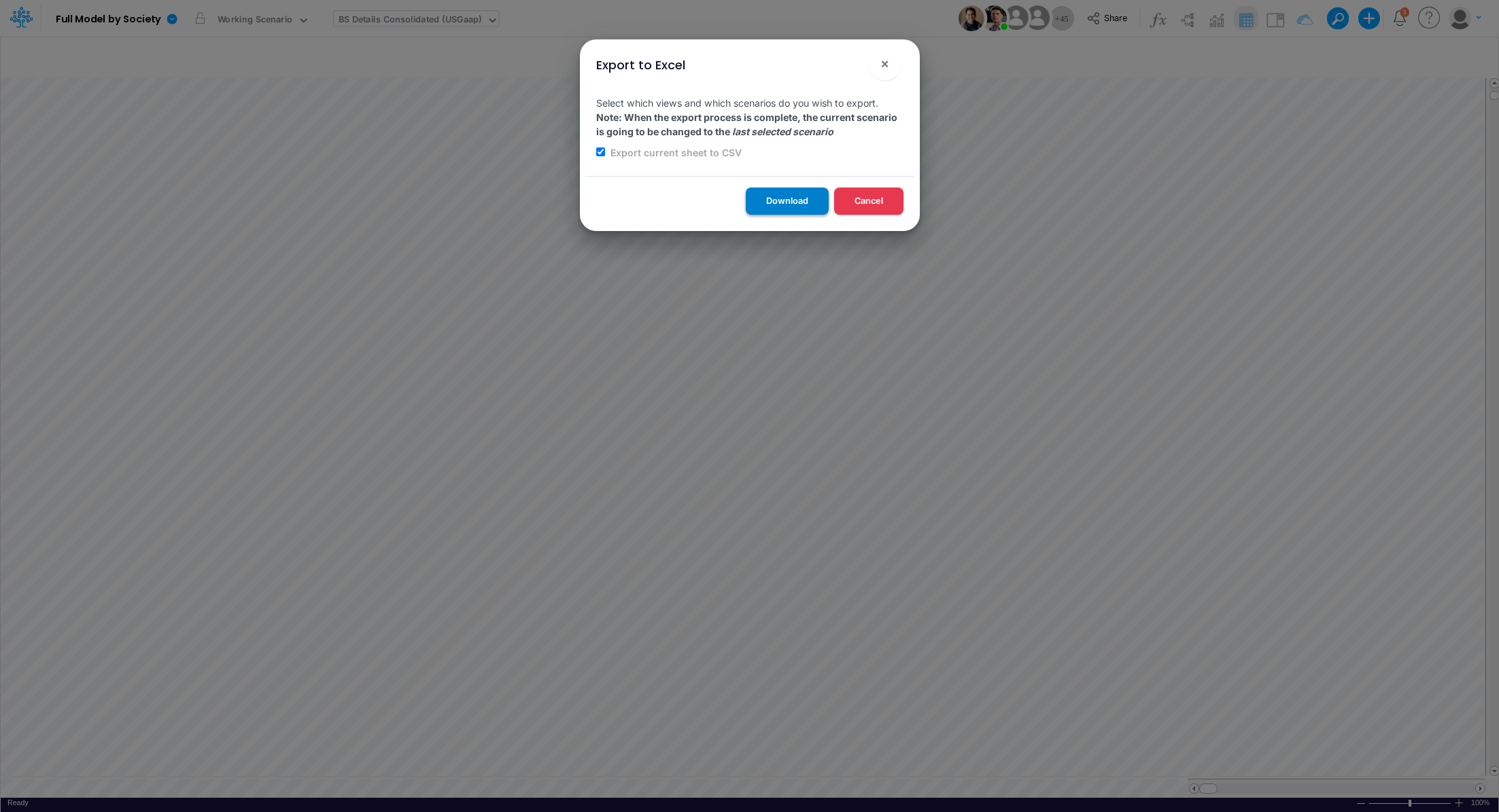
click at [777, 210] on button "Download" at bounding box center [787, 201] width 83 height 27
click at [291, 49] on div "Export to Excel × Select which views and which scenarios do you wish to export.…" at bounding box center [749, 406] width 1499 height 812
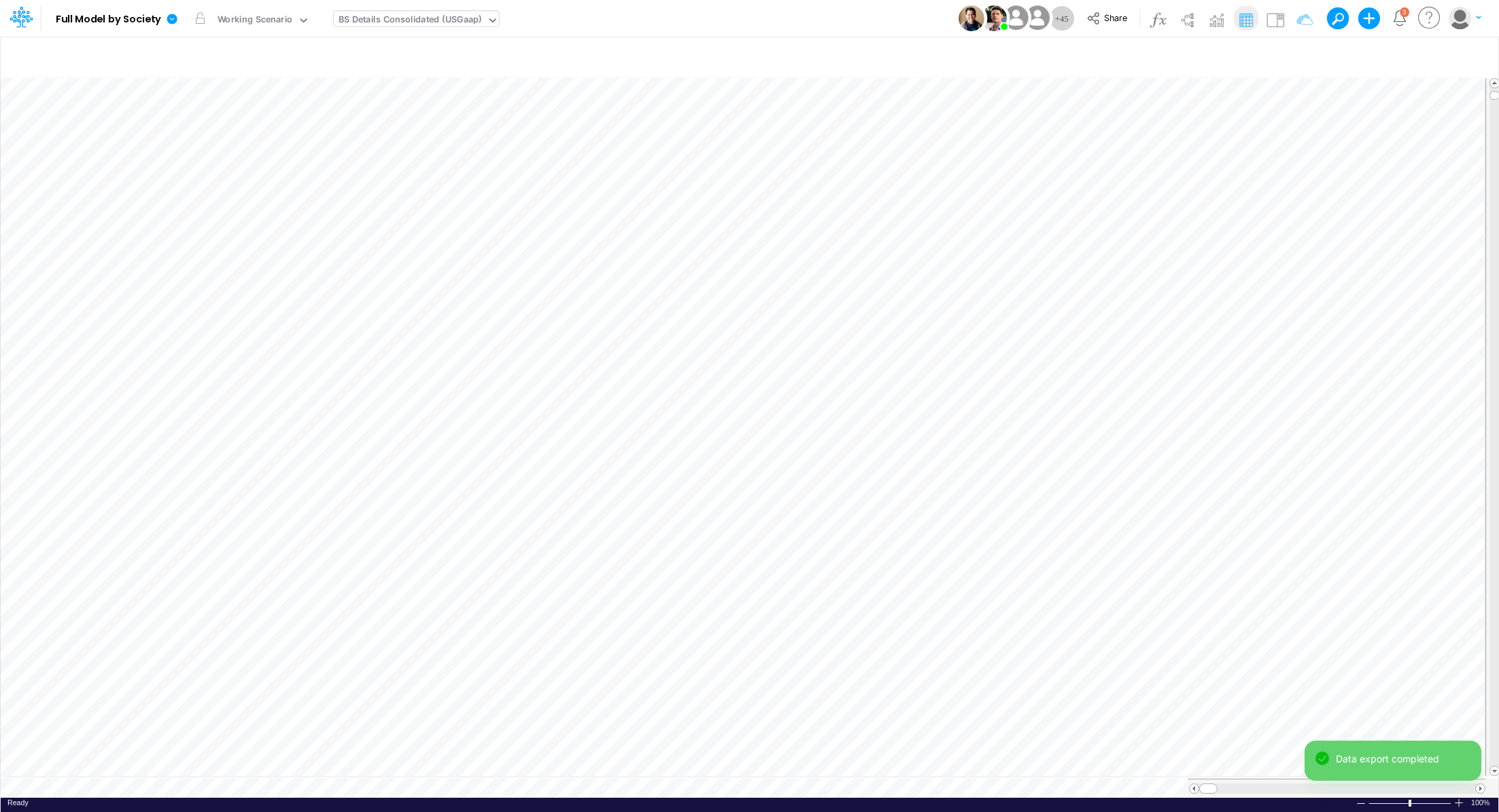
click at [415, 18] on div "BS Details Consolidated (USGaap)" at bounding box center [411, 20] width 144 height 16
type input "P&L"
click at [389, 70] on div "P&L (C & B2B)" at bounding box center [425, 67] width 184 height 22
click at [177, 21] on icon at bounding box center [172, 19] width 13 height 13
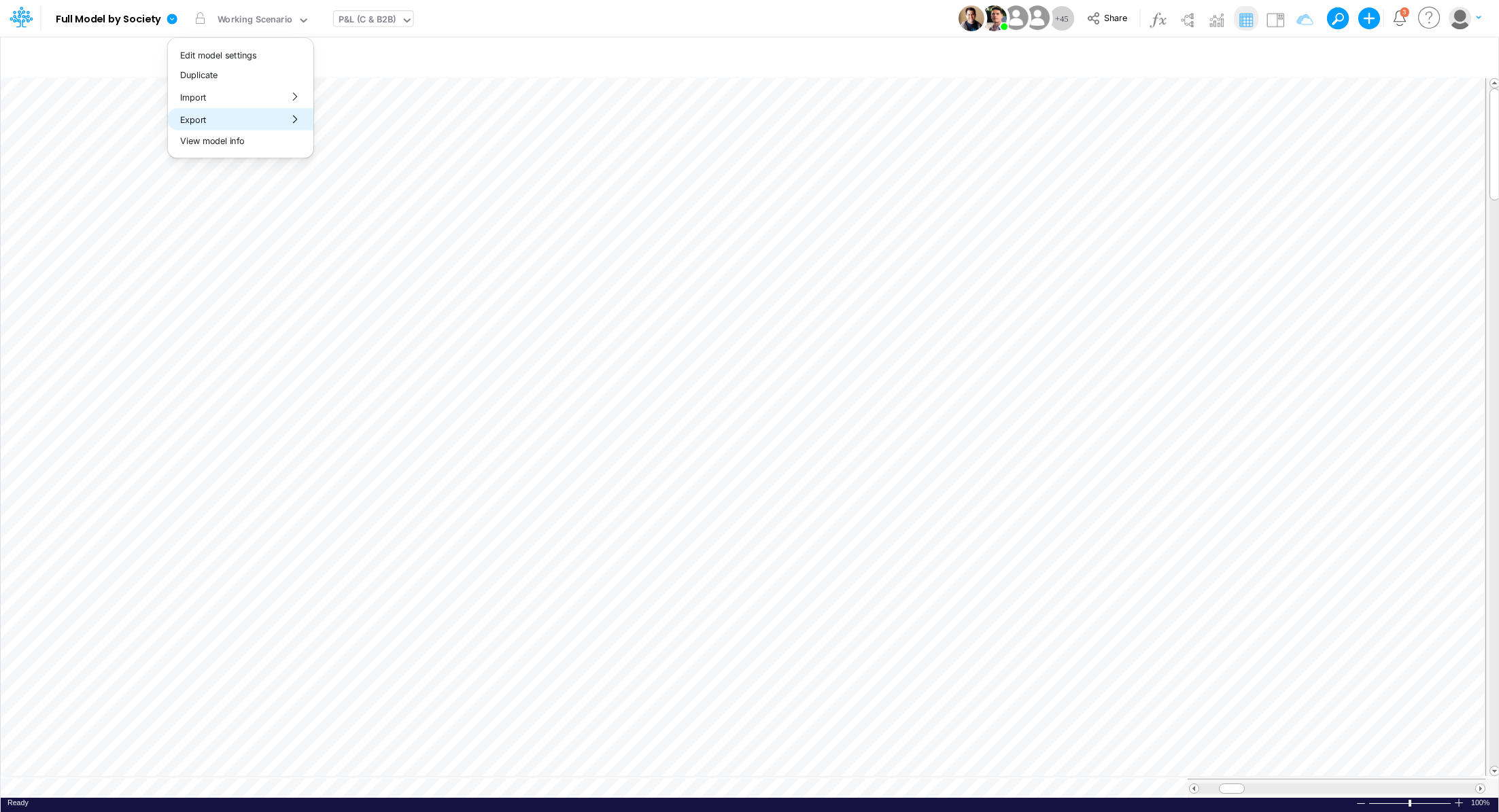
click at [225, 127] on button "Export" at bounding box center [241, 119] width 145 height 22
click at [383, 124] on button "Excel" at bounding box center [387, 127] width 145 height 21
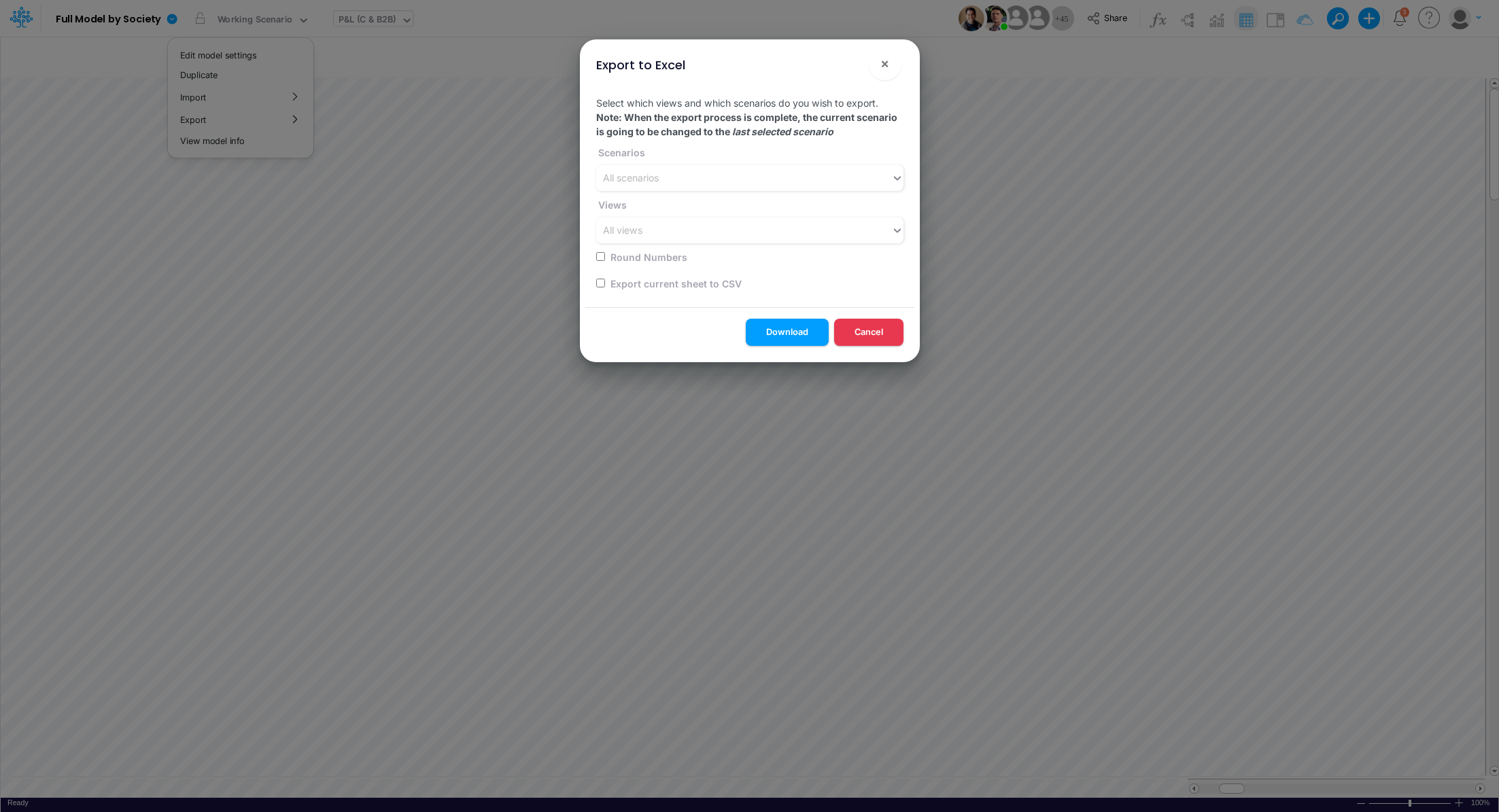
click at [602, 279] on input "checkbox" at bounding box center [600, 283] width 9 height 9
checkbox input "true"
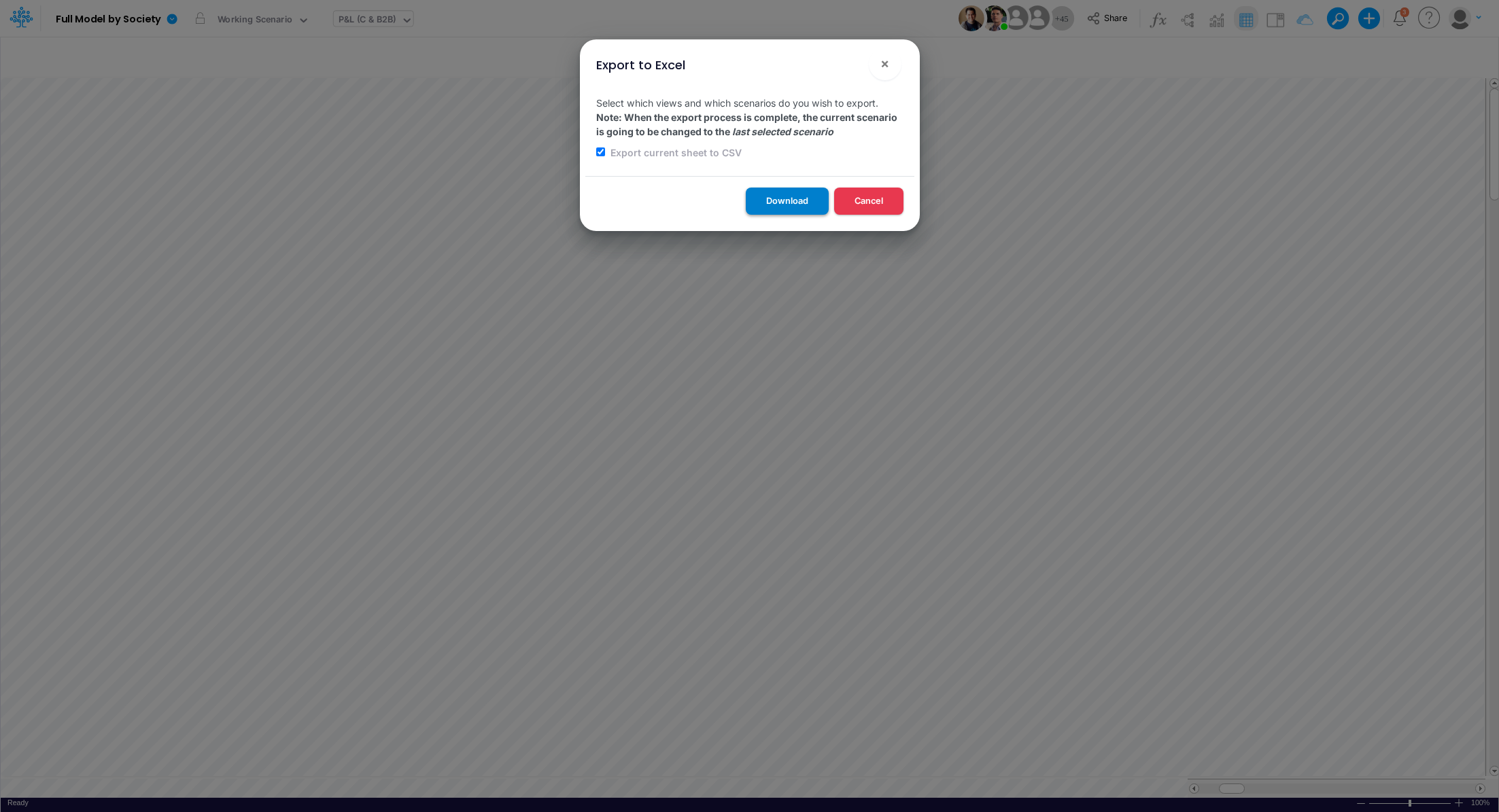
click at [782, 207] on button "Download" at bounding box center [787, 201] width 83 height 27
click at [369, 13] on div "Export to Excel × Select which views and which scenarios do you wish to export.…" at bounding box center [749, 406] width 1499 height 812
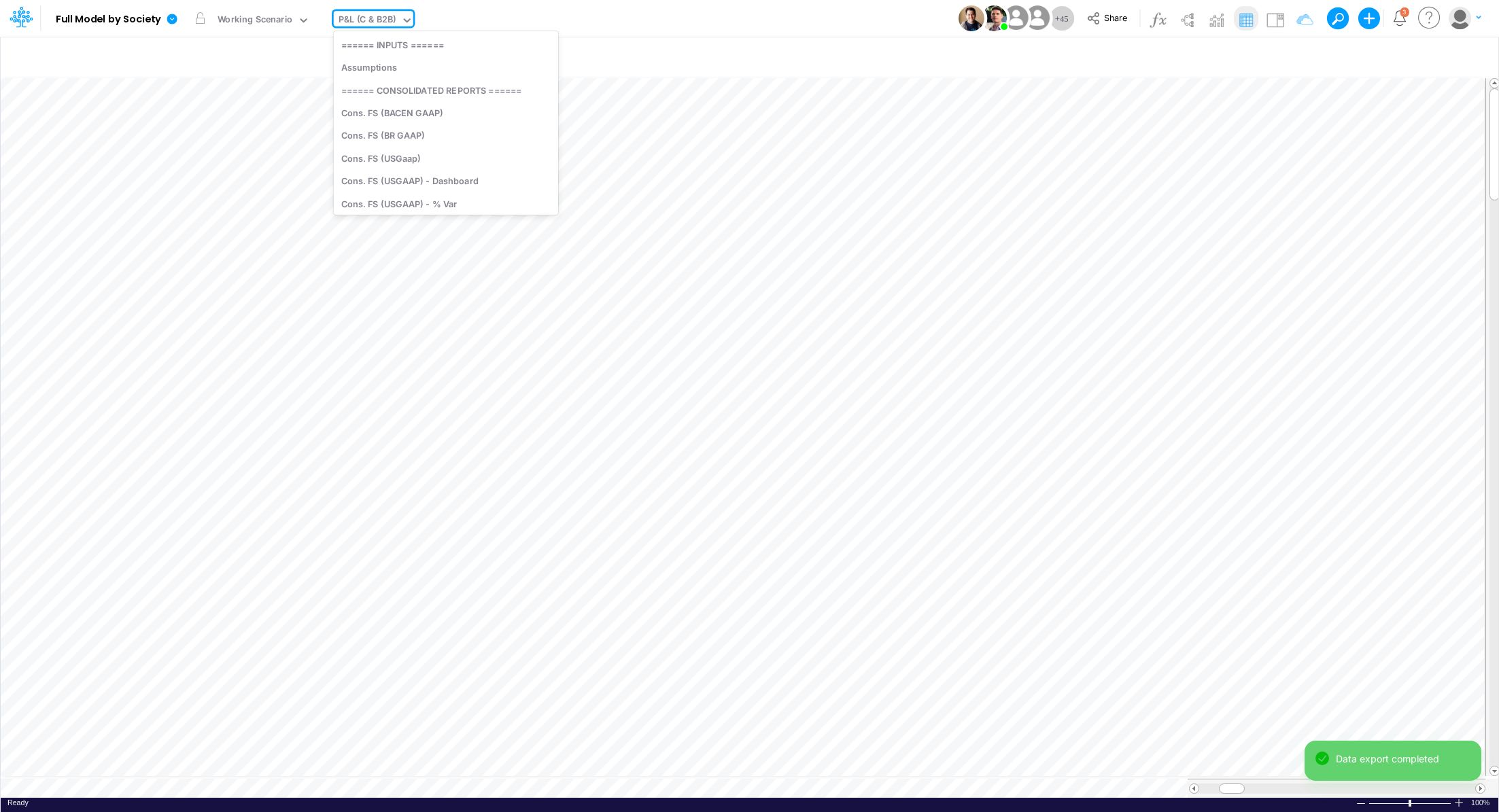
click at [368, 16] on div "P&L (C & B2B)" at bounding box center [368, 20] width 58 height 16
type input "unit ec"
click at [381, 76] on div "Unit Economics (PIX)" at bounding box center [445, 67] width 222 height 22
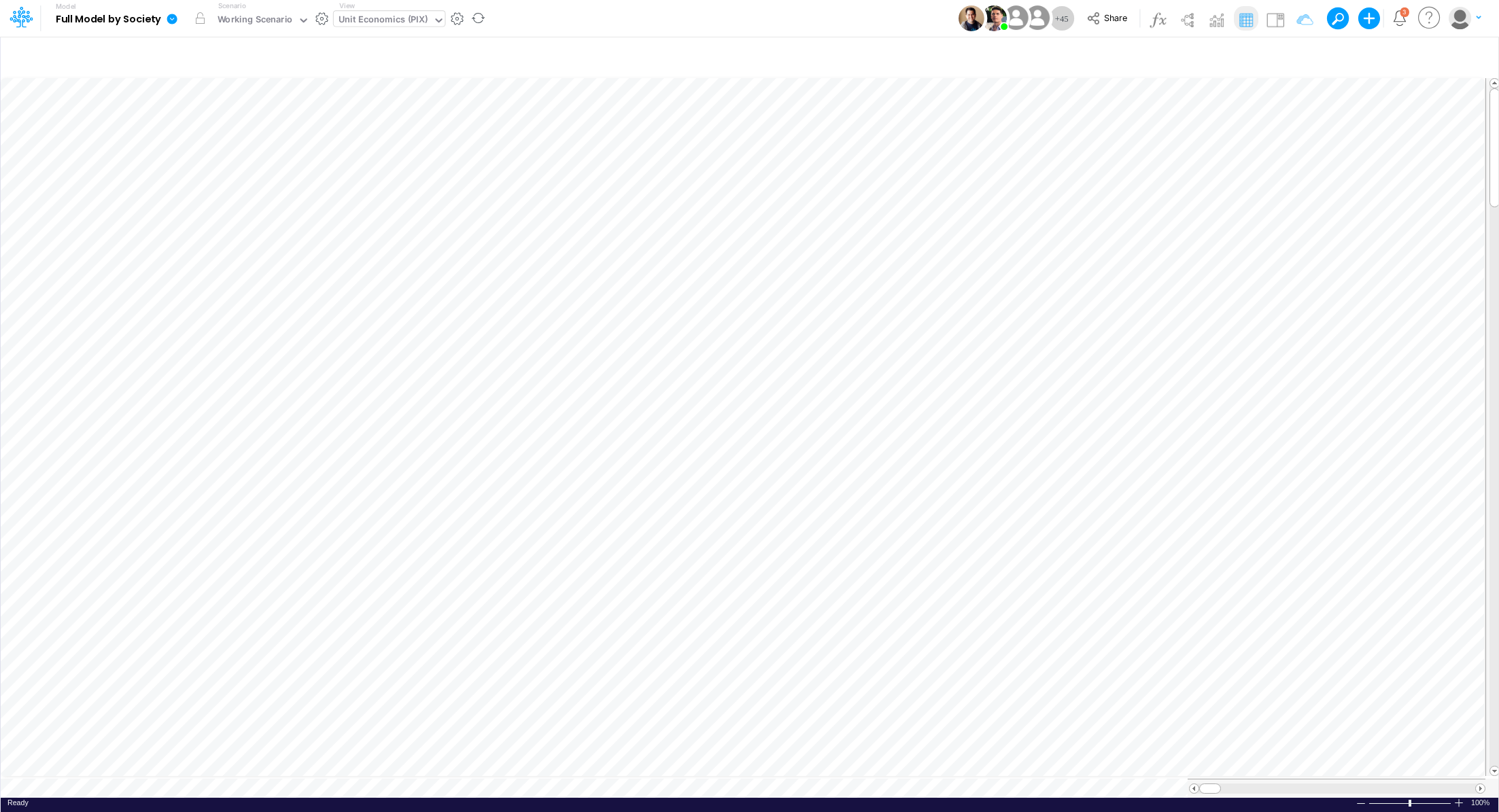
click at [171, 17] on icon at bounding box center [173, 19] width 10 height 10
click at [190, 117] on button "Export" at bounding box center [241, 119] width 145 height 22
click at [390, 125] on button "Excel" at bounding box center [387, 127] width 145 height 21
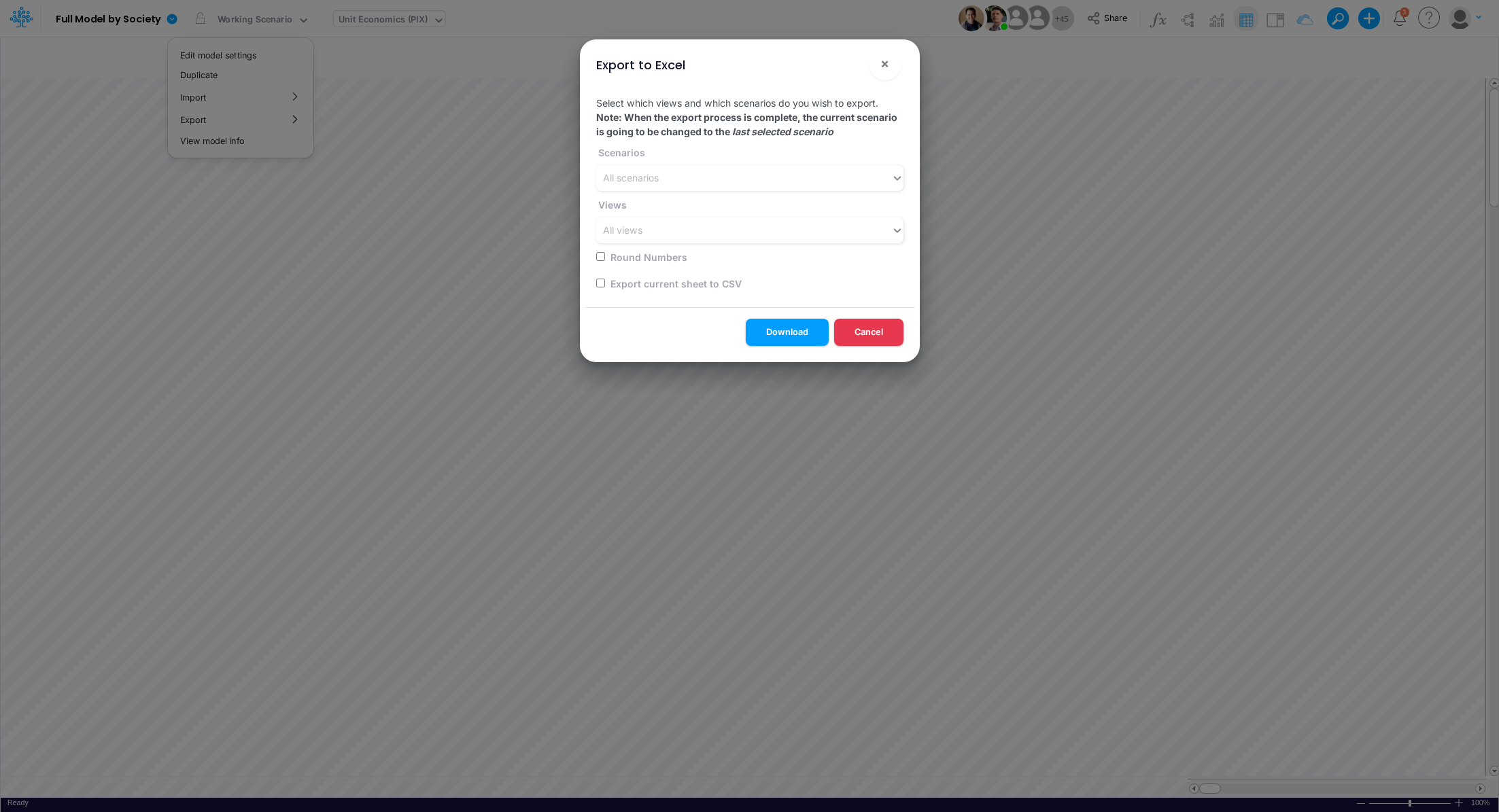
click at [596, 282] on input "checkbox" at bounding box center [600, 283] width 9 height 9
checkbox input "true"
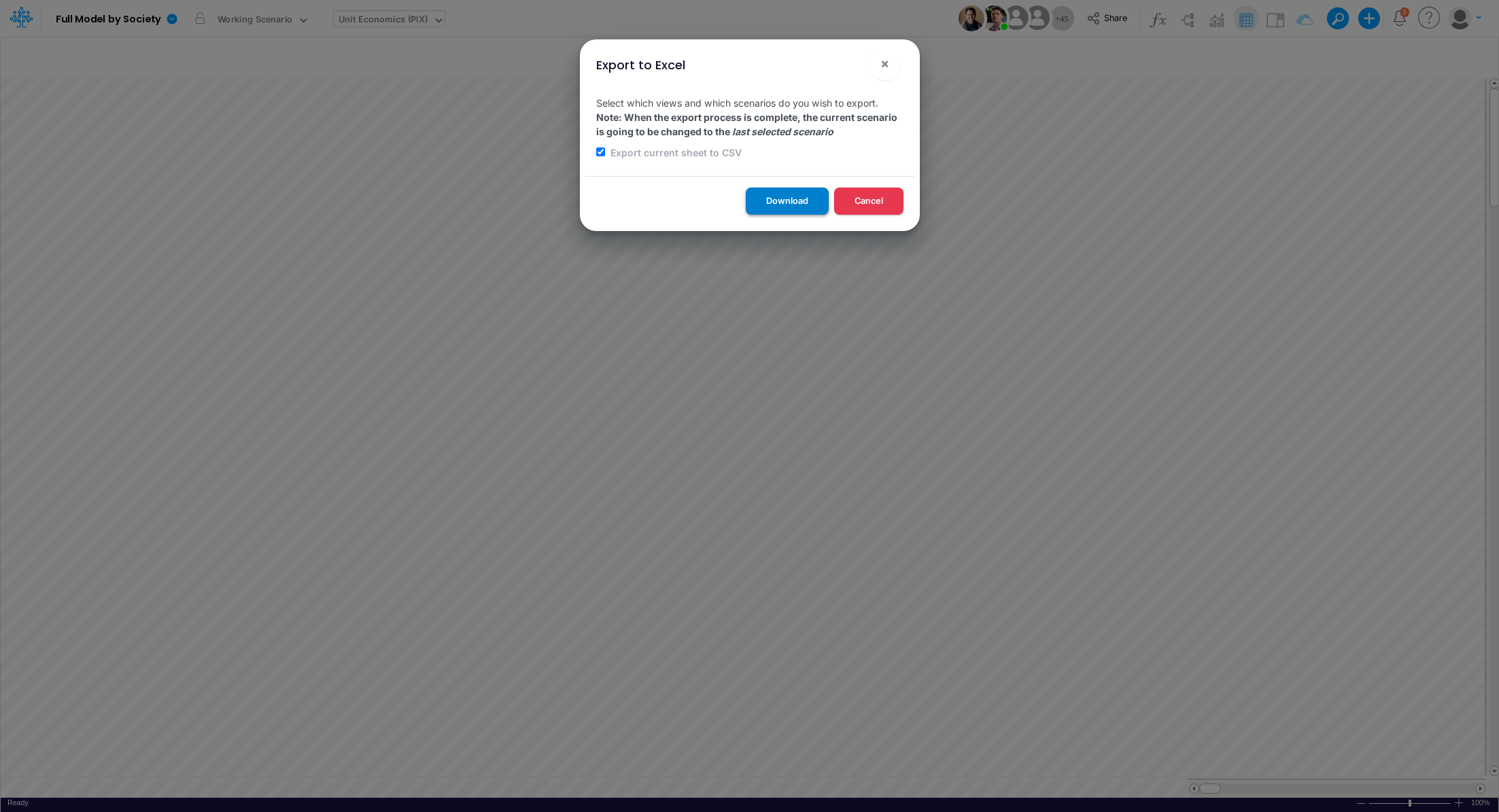
click at [778, 208] on button "Download" at bounding box center [787, 201] width 83 height 27
click at [892, 61] on button "×" at bounding box center [885, 64] width 33 height 33
